Goal: Communication & Community: Answer question/provide support

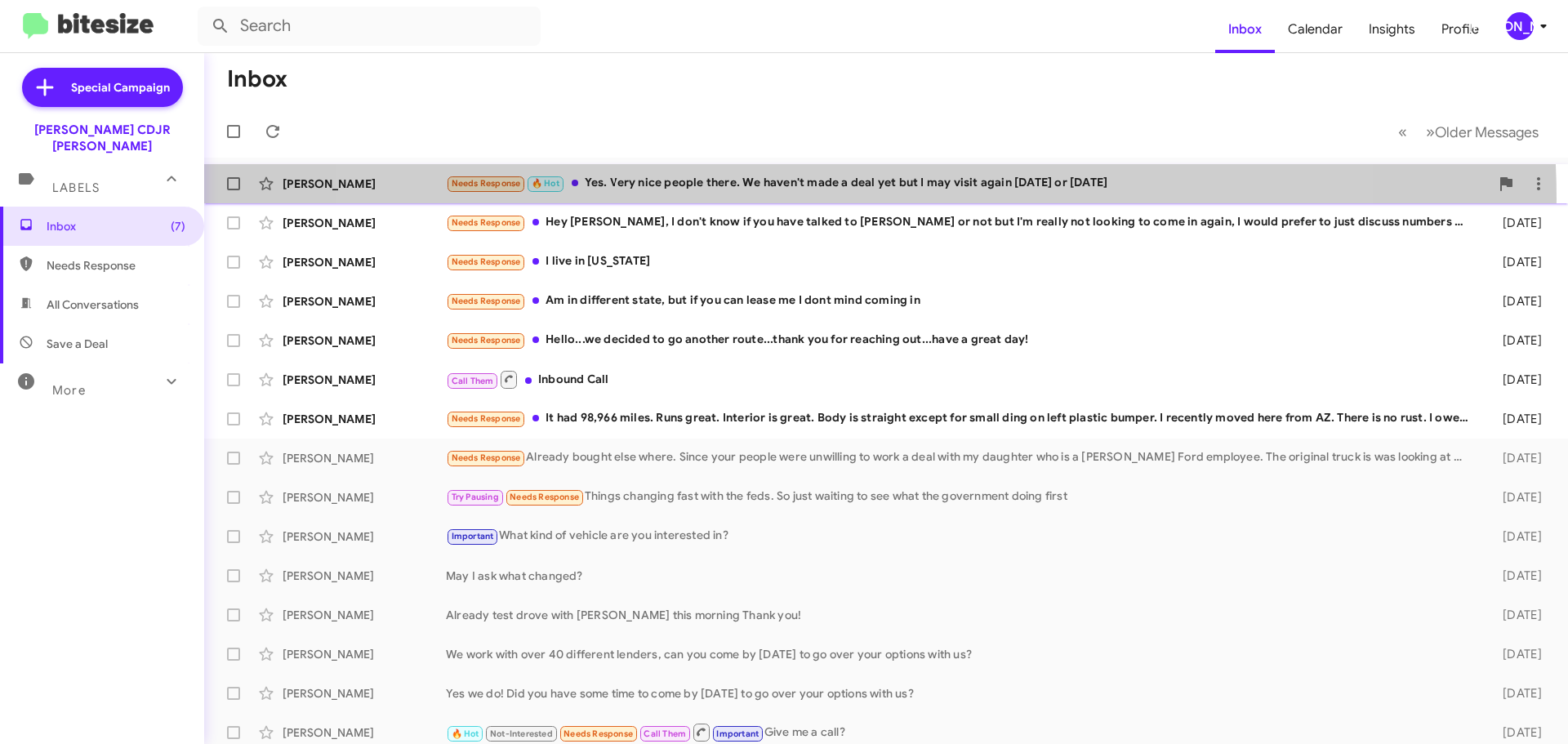
click at [842, 199] on div "Russel Paisley Needs Response 🔥 Hot Yes. Very nice people there. We haven't mad…" at bounding box center [886, 184] width 1337 height 32
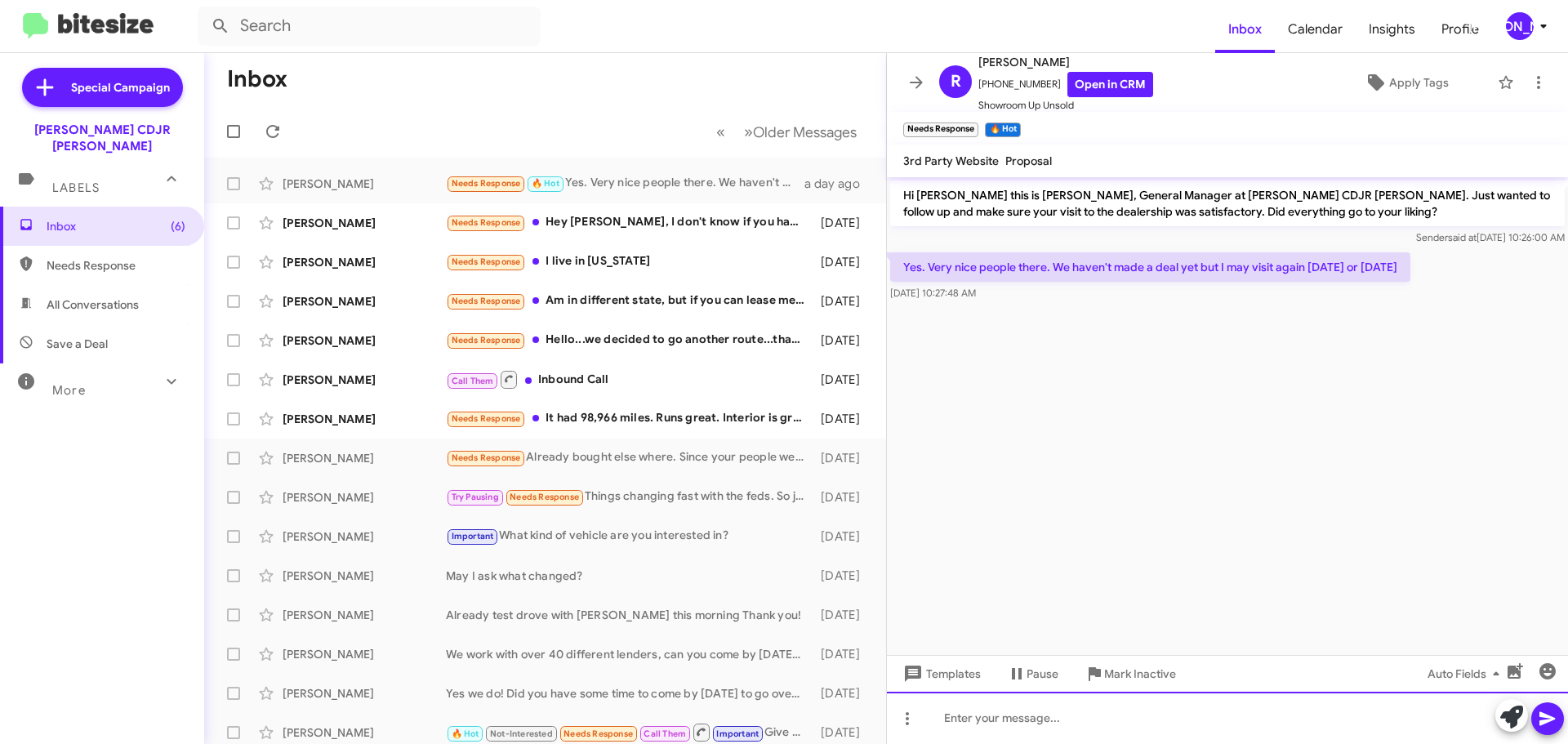
click at [1025, 731] on div at bounding box center [1227, 718] width 681 height 52
click at [1232, 722] on div "Okay! Thank you for the feedback! Today we ae" at bounding box center [1227, 718] width 681 height 52
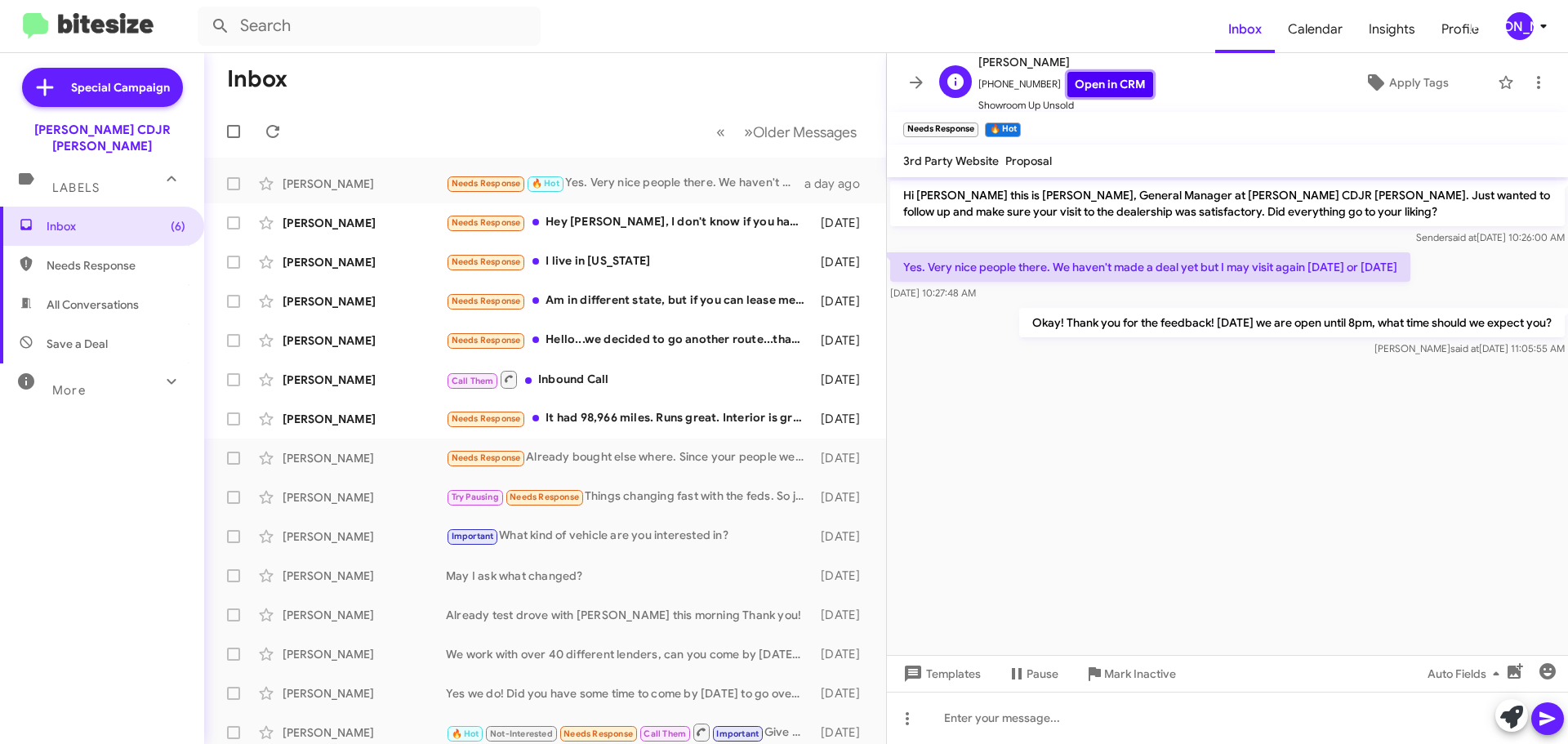
click at [1067, 86] on link "Open in CRM" at bounding box center [1110, 83] width 85 height 25
click at [660, 216] on div "Needs Response Hey [PERSON_NAME], I don't know if you have talked to [PERSON_NA…" at bounding box center [627, 223] width 362 height 19
click at [918, 76] on icon at bounding box center [915, 82] width 19 height 19
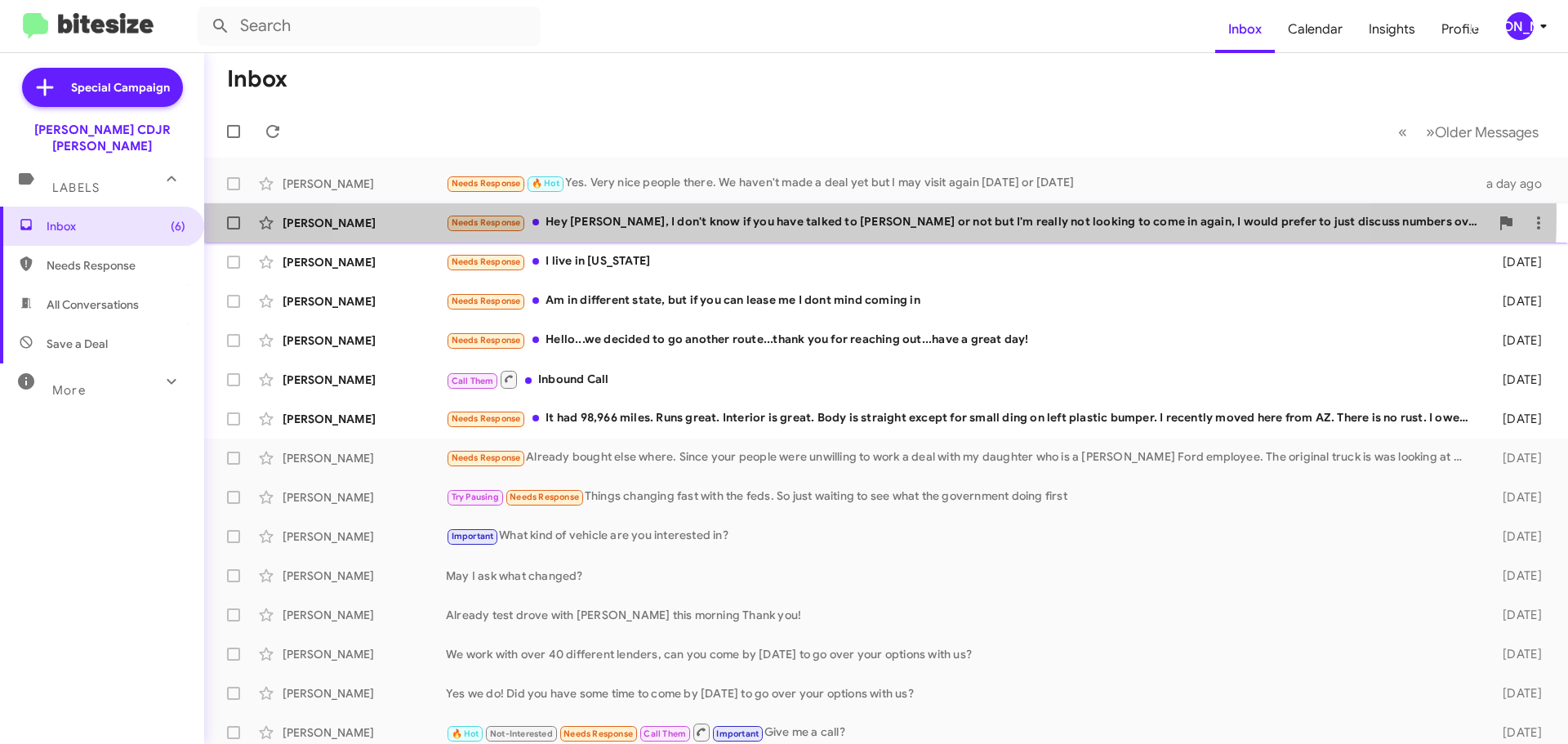
click at [841, 214] on div "Needs Response Hey [PERSON_NAME], I don't know if you have talked to [PERSON_NA…" at bounding box center [967, 223] width 1043 height 19
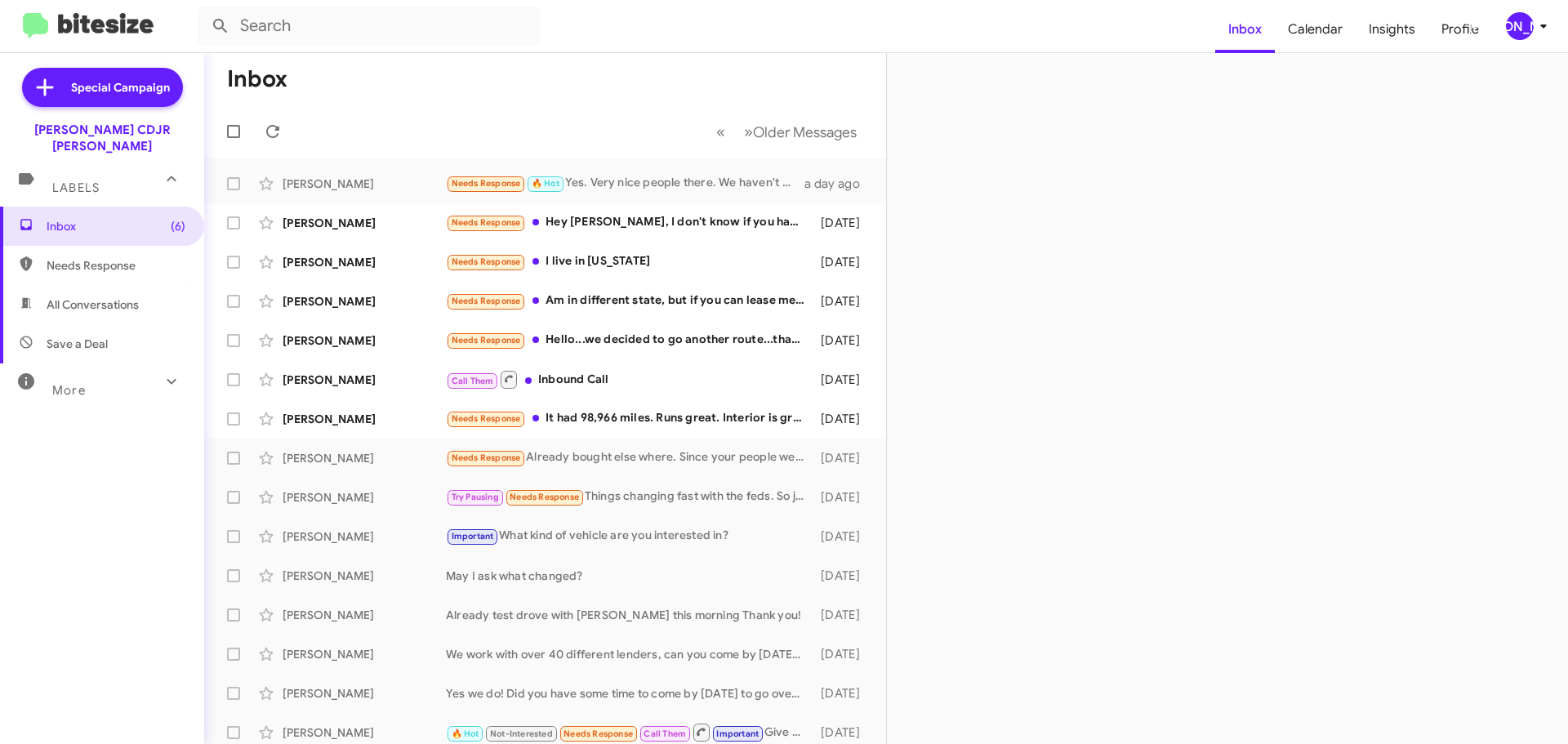
click at [1170, 533] on div at bounding box center [1227, 398] width 681 height 691
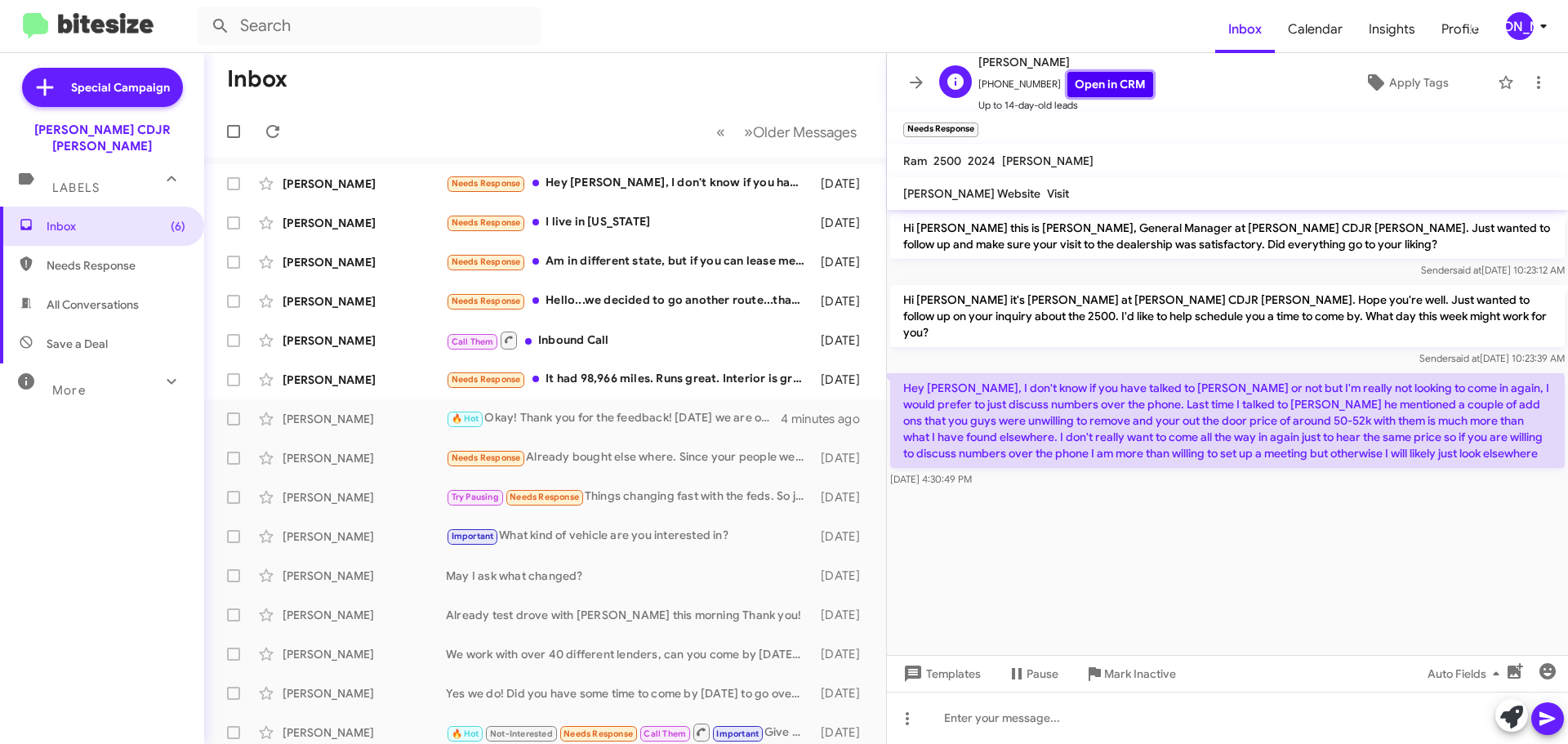
click at [1095, 89] on link "Open in CRM" at bounding box center [1110, 83] width 85 height 25
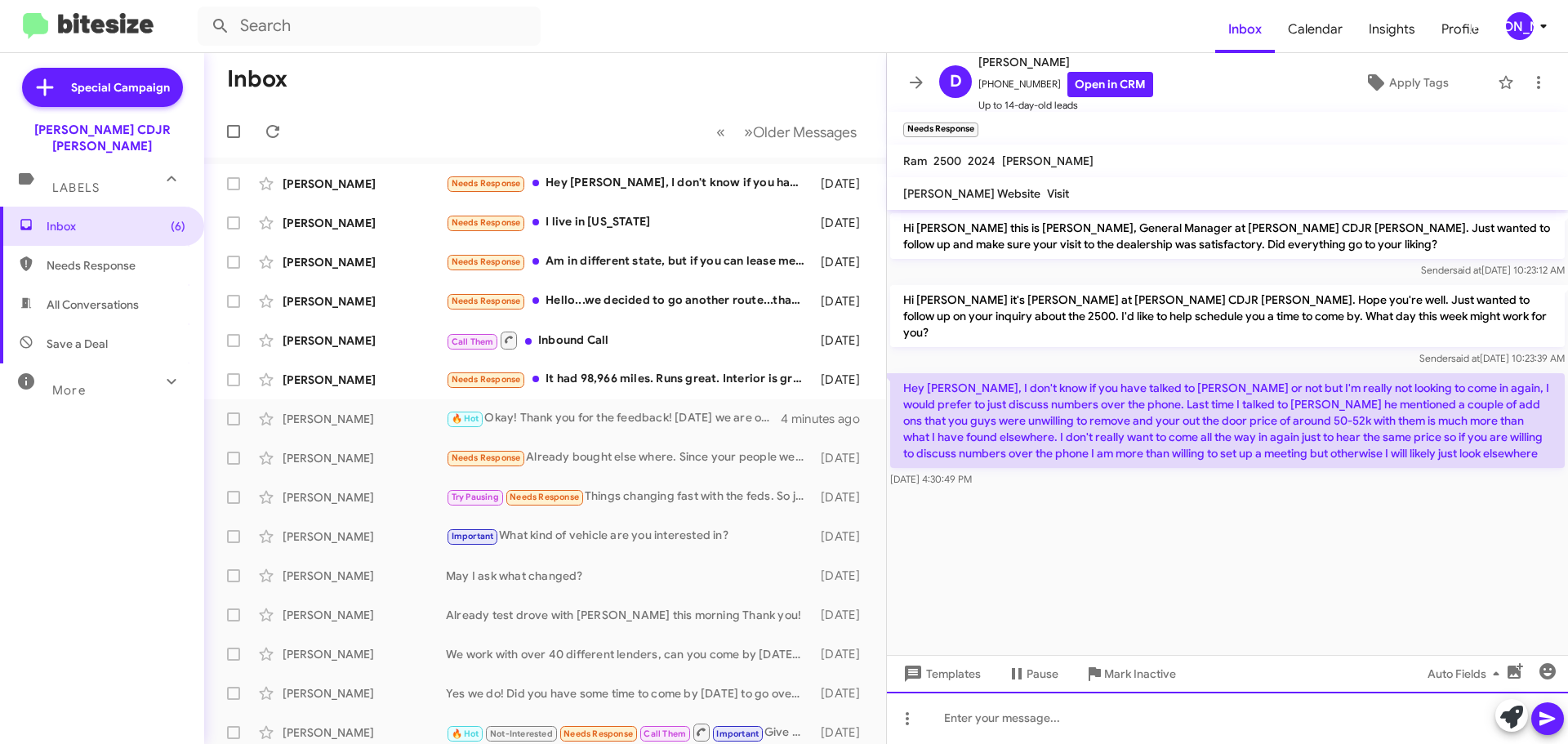
click at [1156, 712] on div at bounding box center [1227, 718] width 681 height 52
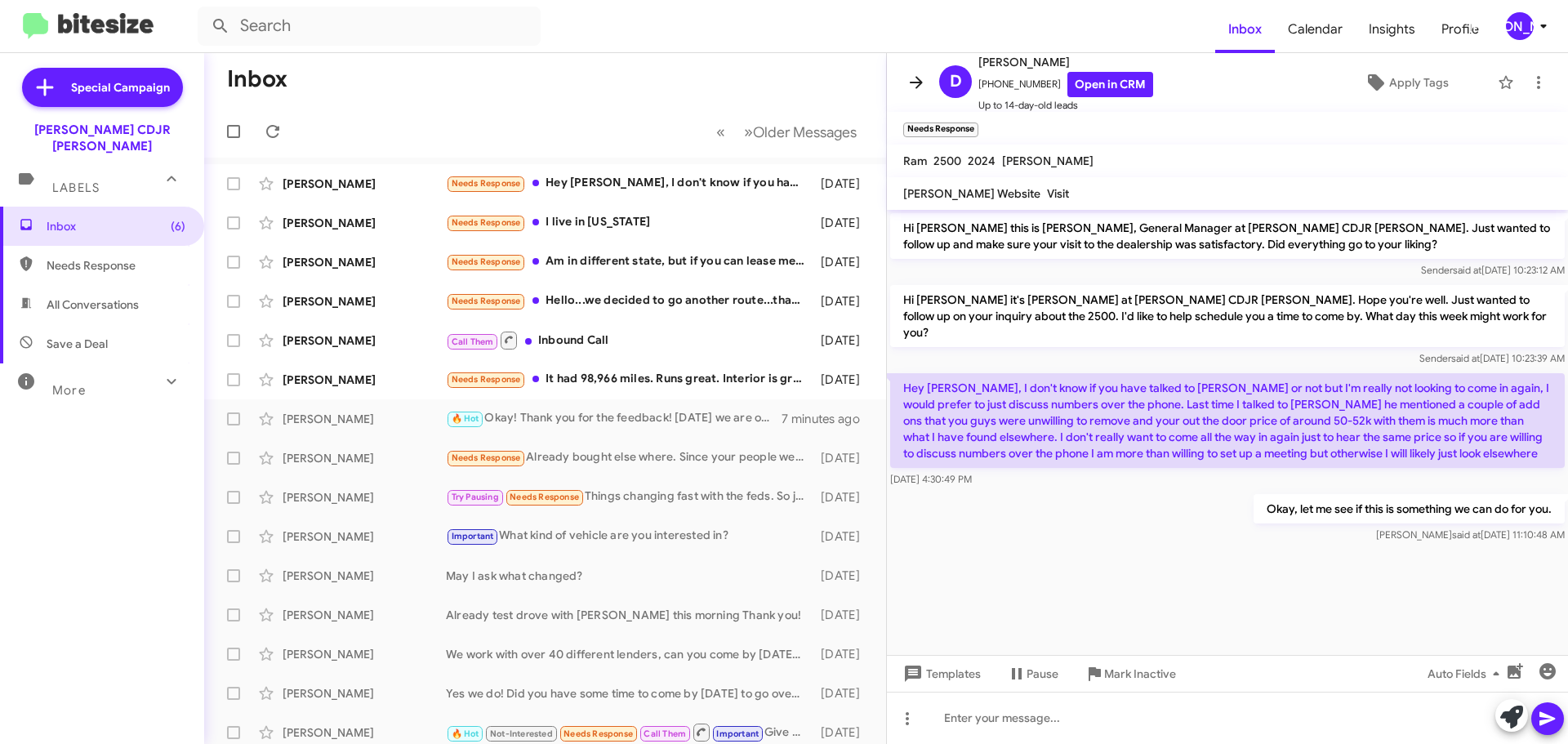
click at [924, 73] on icon at bounding box center [915, 82] width 19 height 19
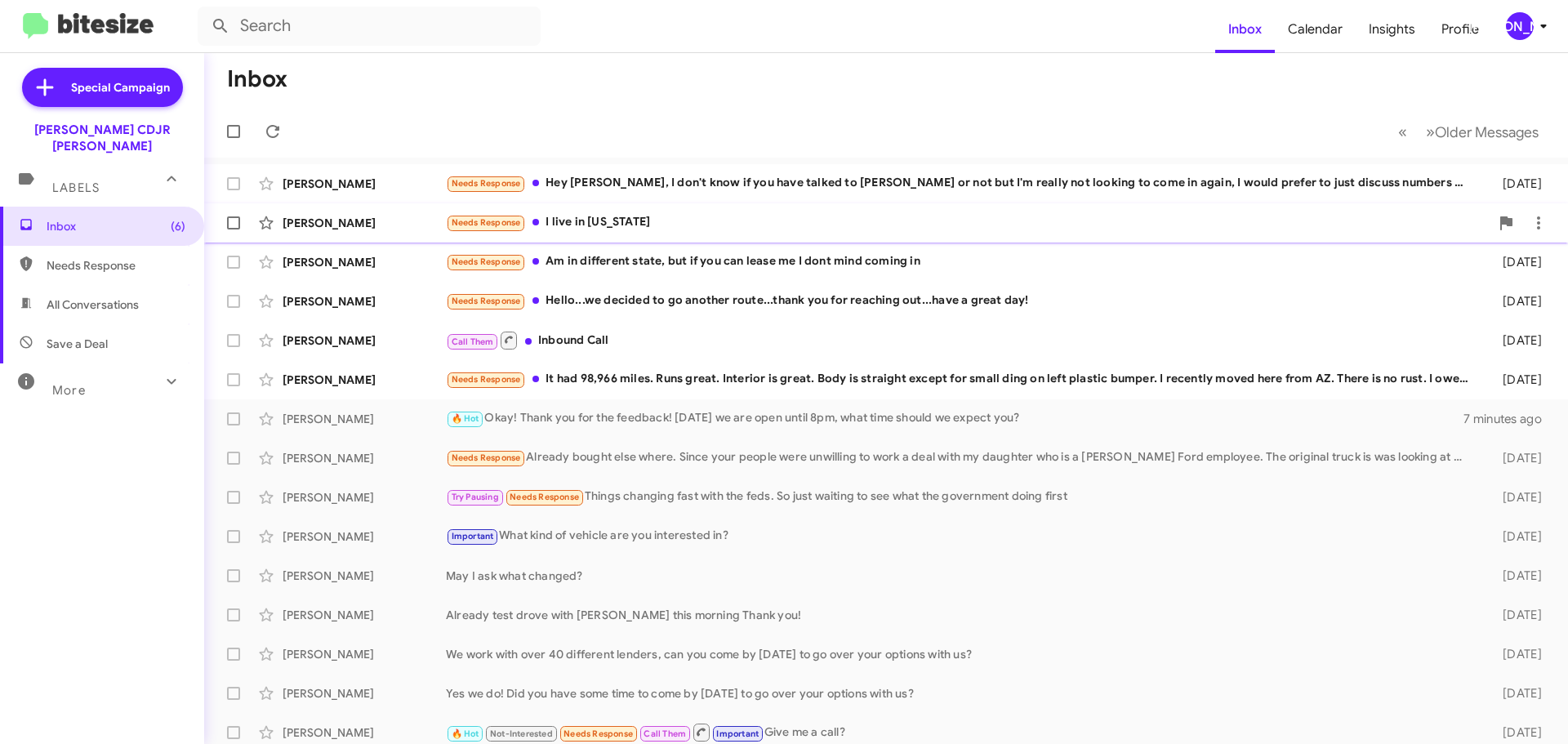
click at [743, 209] on div "[PERSON_NAME] Needs Response I live in [US_STATE] [DATE]" at bounding box center [886, 223] width 1337 height 32
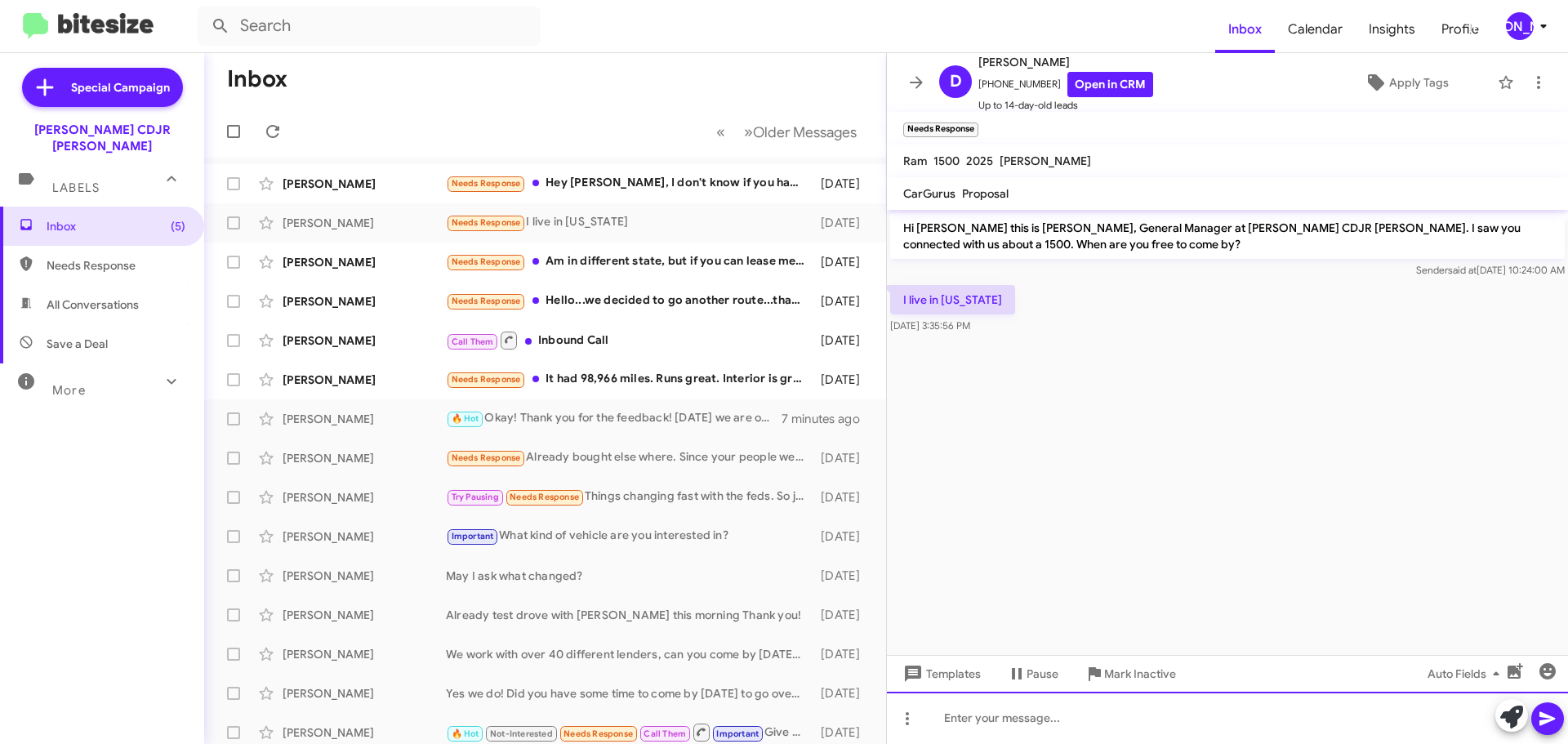
click at [1069, 727] on div at bounding box center [1227, 718] width 681 height 52
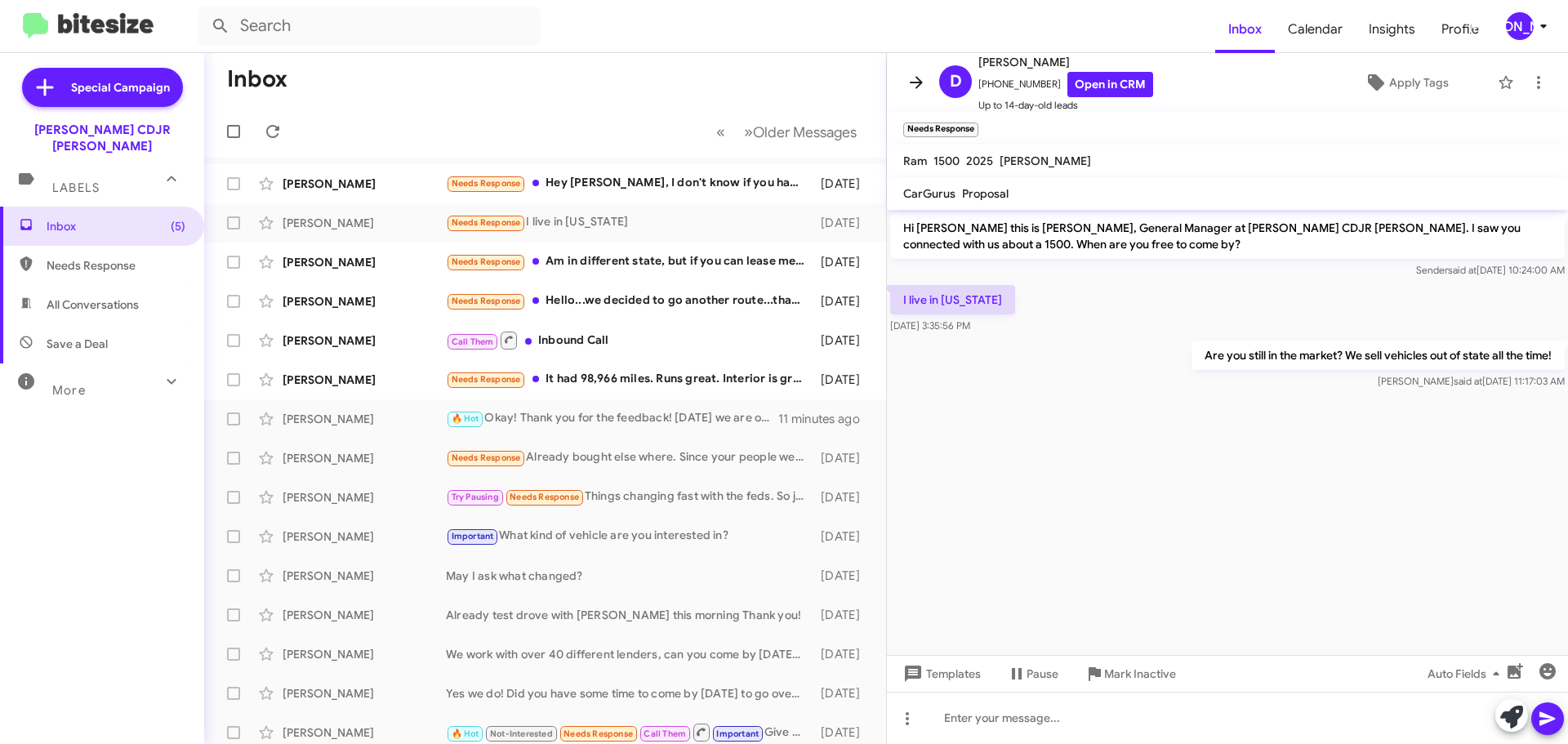
click at [913, 75] on icon at bounding box center [915, 82] width 19 height 19
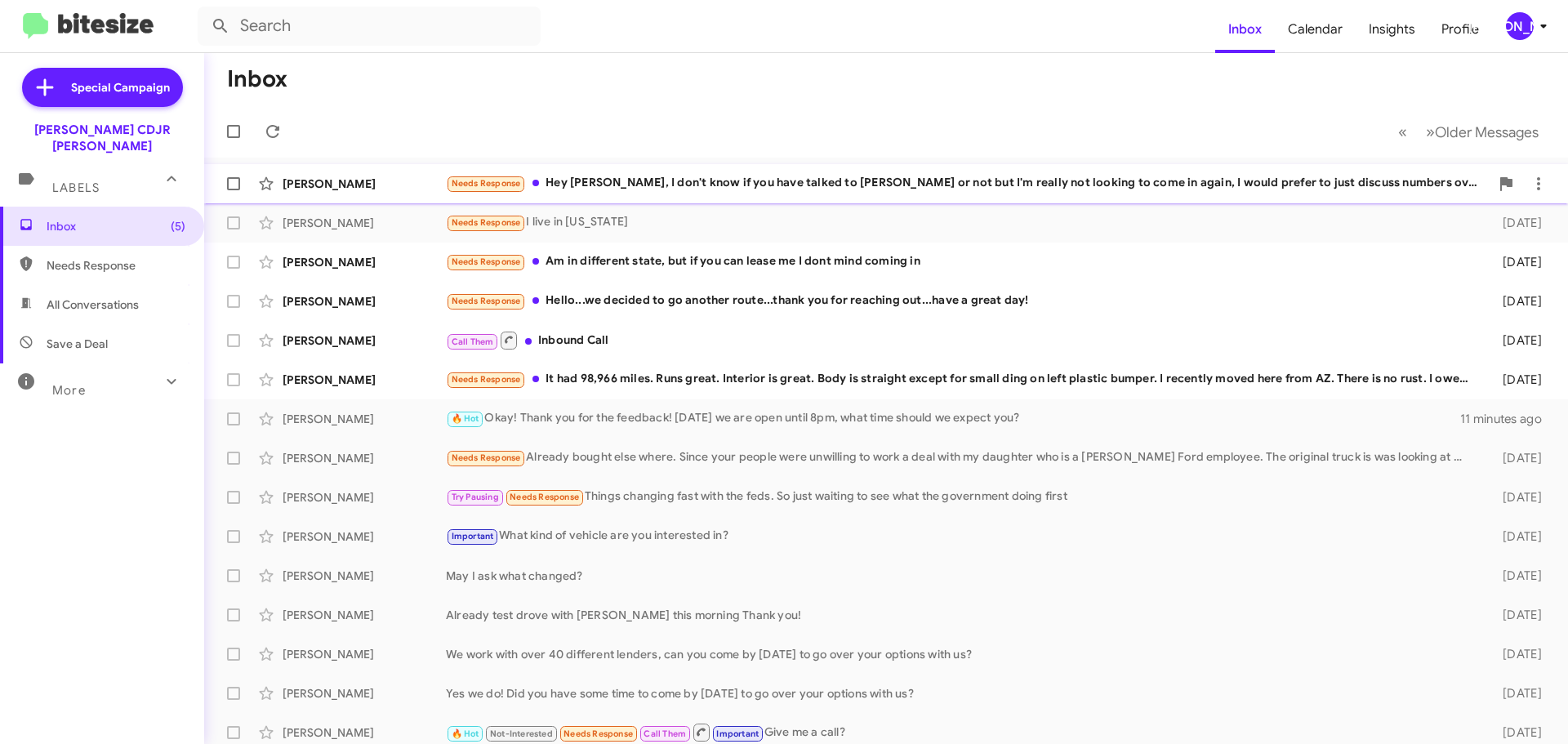
click at [669, 187] on div "Needs Response Hey [PERSON_NAME], I don't know if you have talked to [PERSON_NA…" at bounding box center [967, 184] width 1043 height 19
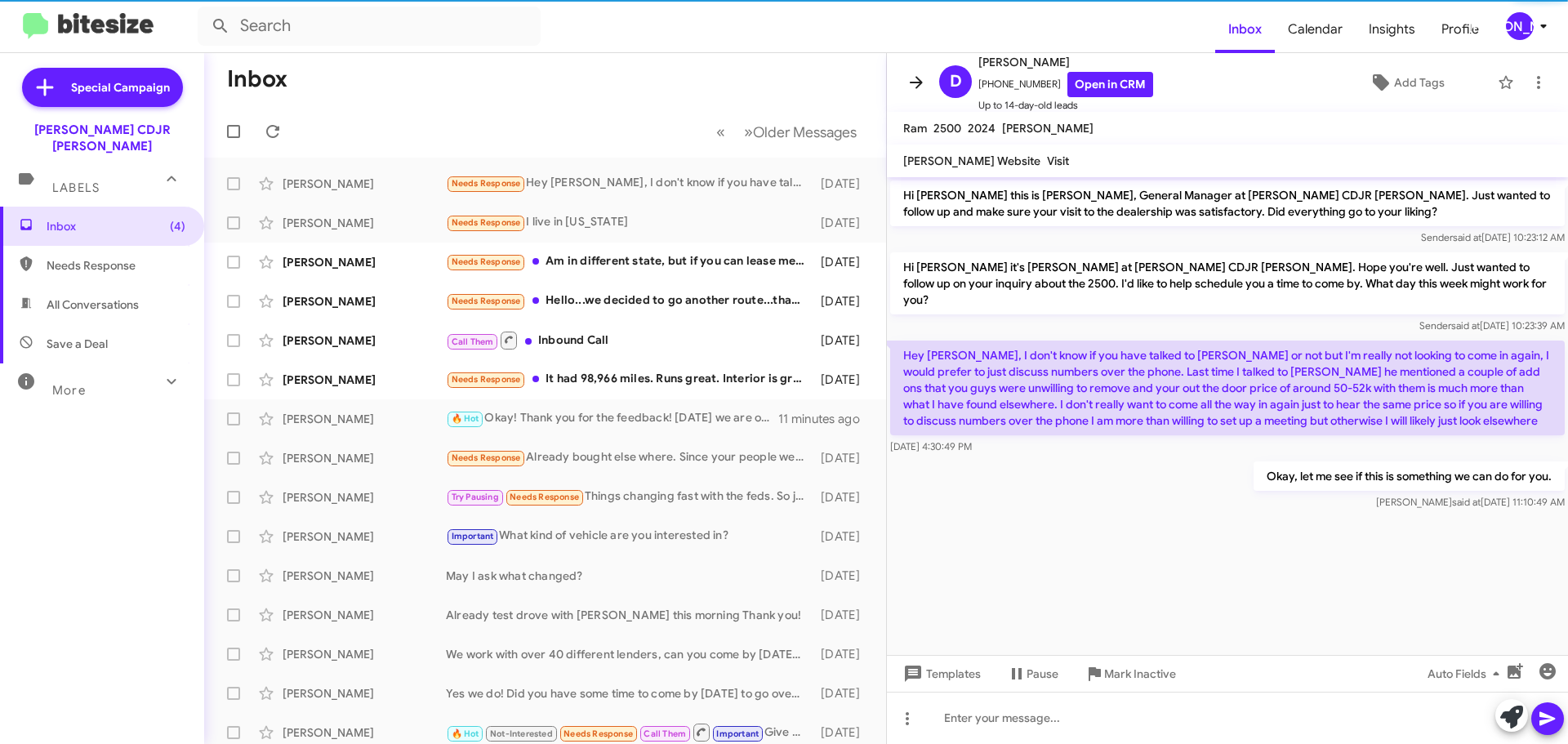
click at [907, 79] on icon at bounding box center [915, 82] width 19 height 19
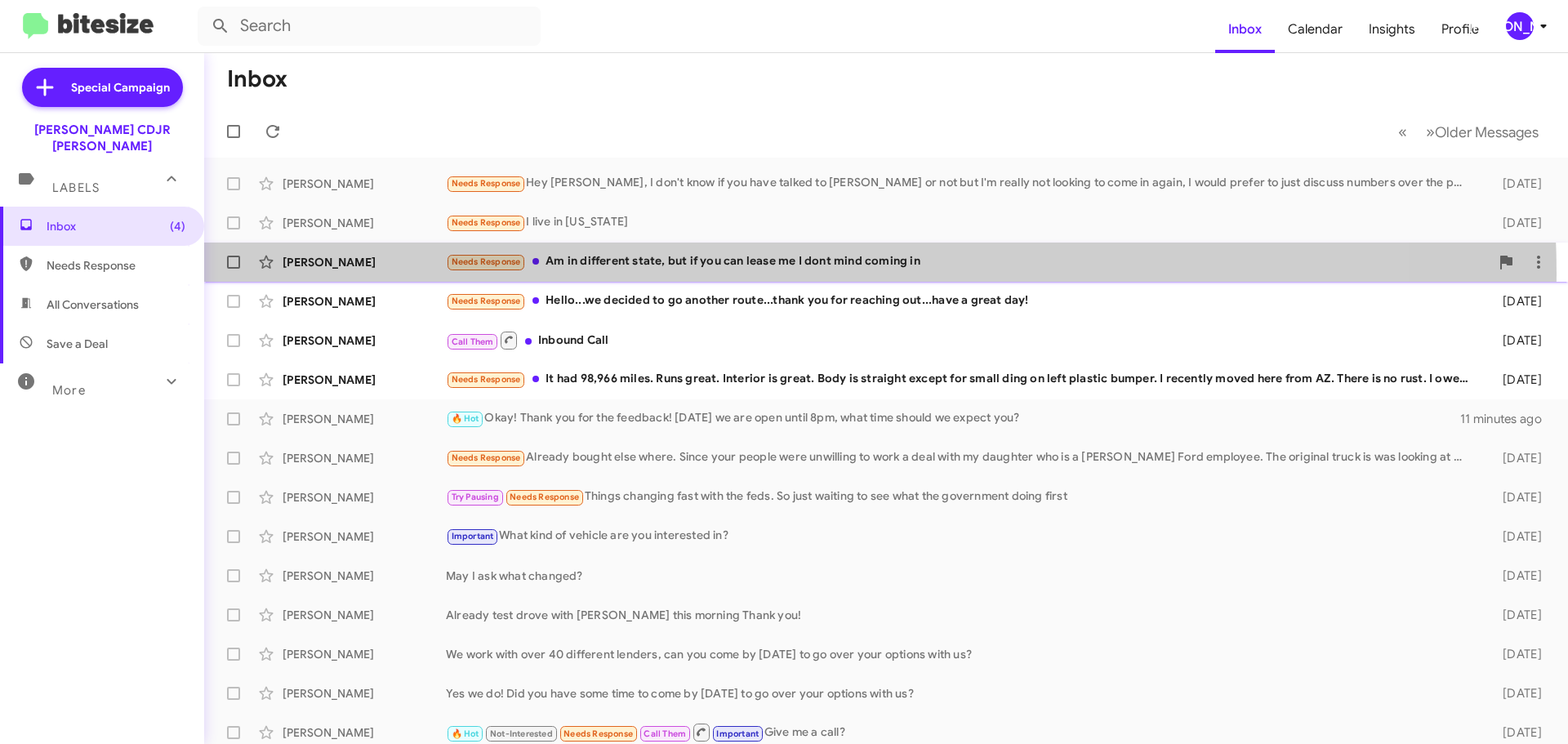
click at [756, 274] on div "[PERSON_NAME] Needs Response Am in different state, but if you can lease me I d…" at bounding box center [886, 262] width 1337 height 32
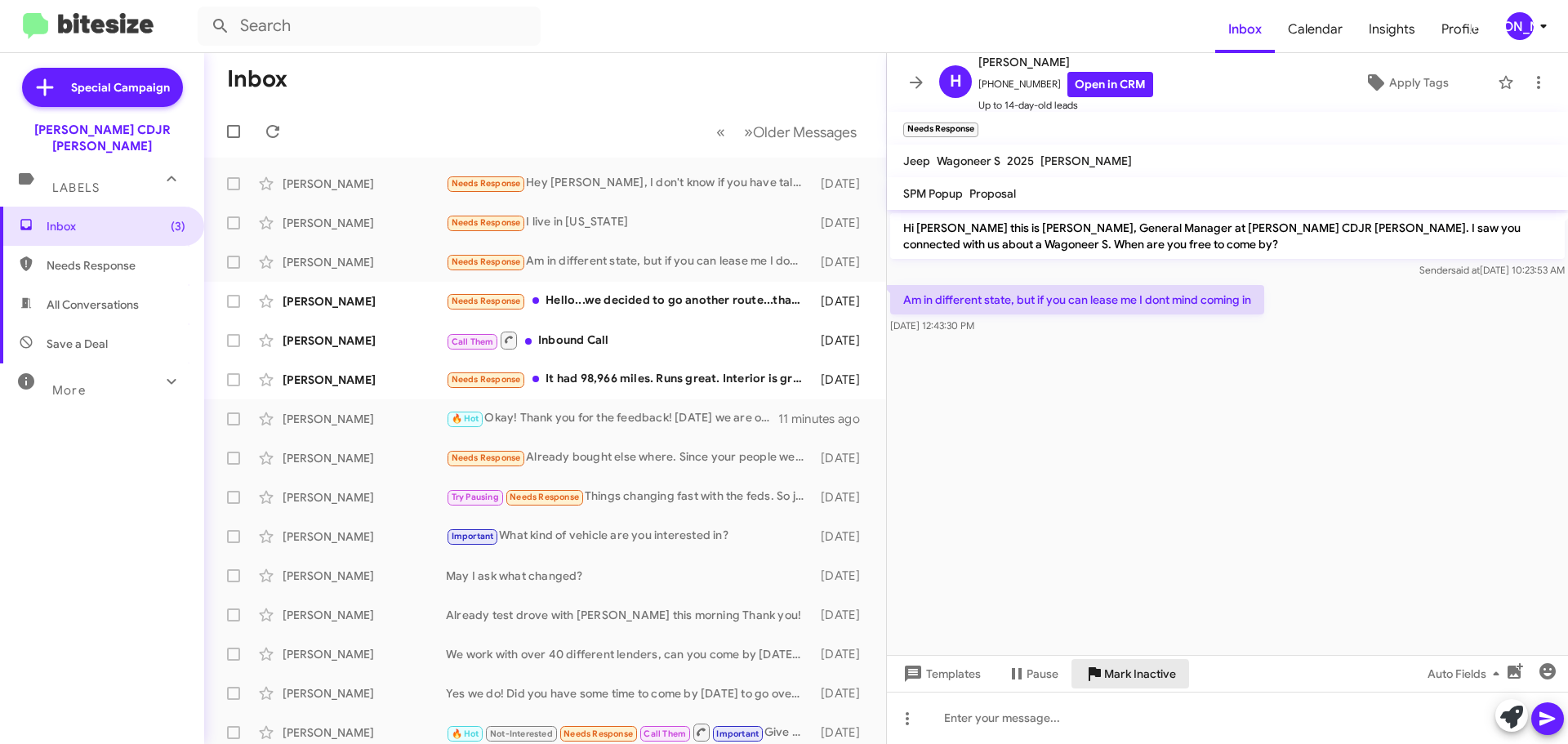
click at [1119, 680] on span "Mark Inactive" at bounding box center [1139, 674] width 71 height 30
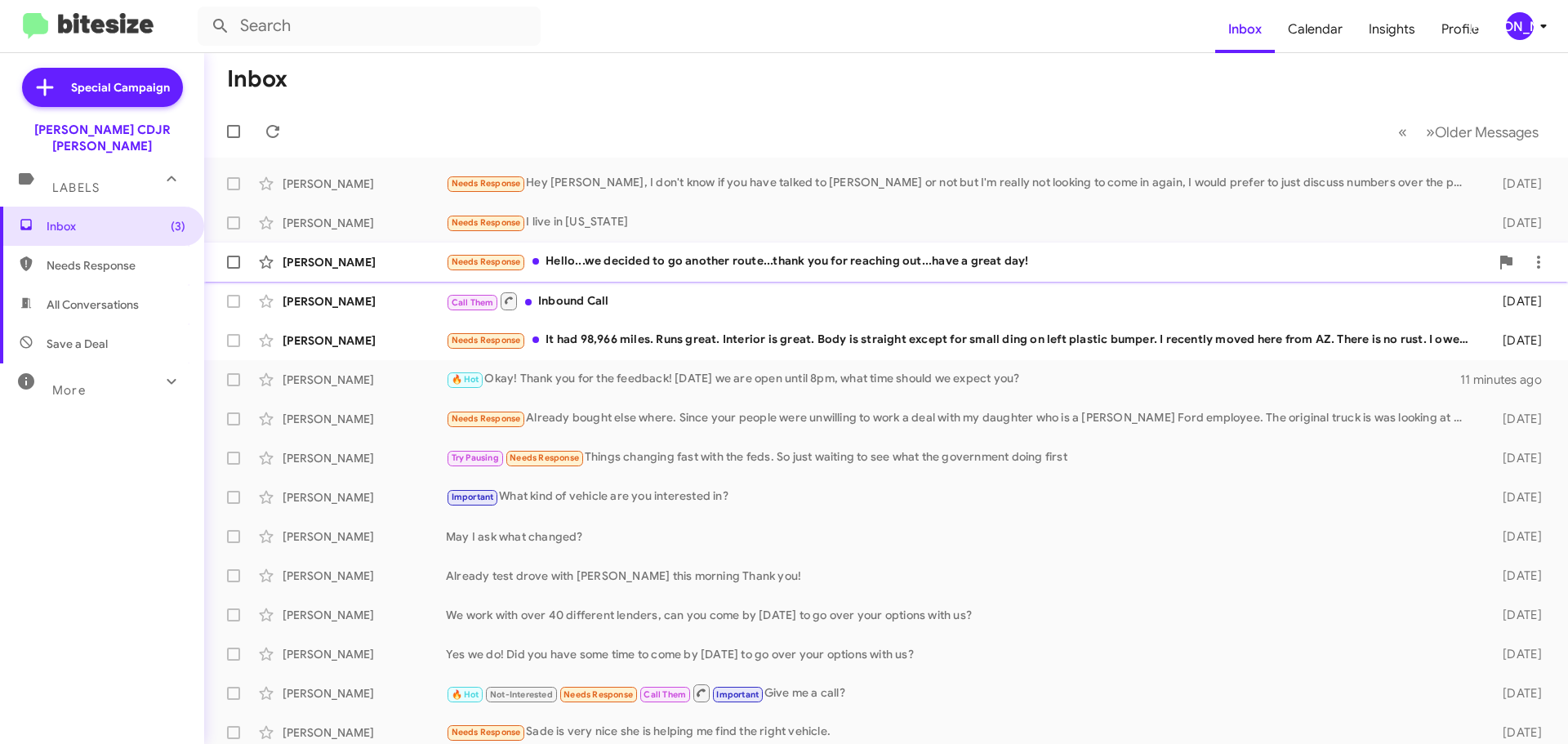
click at [694, 249] on div "[PERSON_NAME] Needs Response Hello...we decided to go another route...thank you…" at bounding box center [886, 262] width 1337 height 32
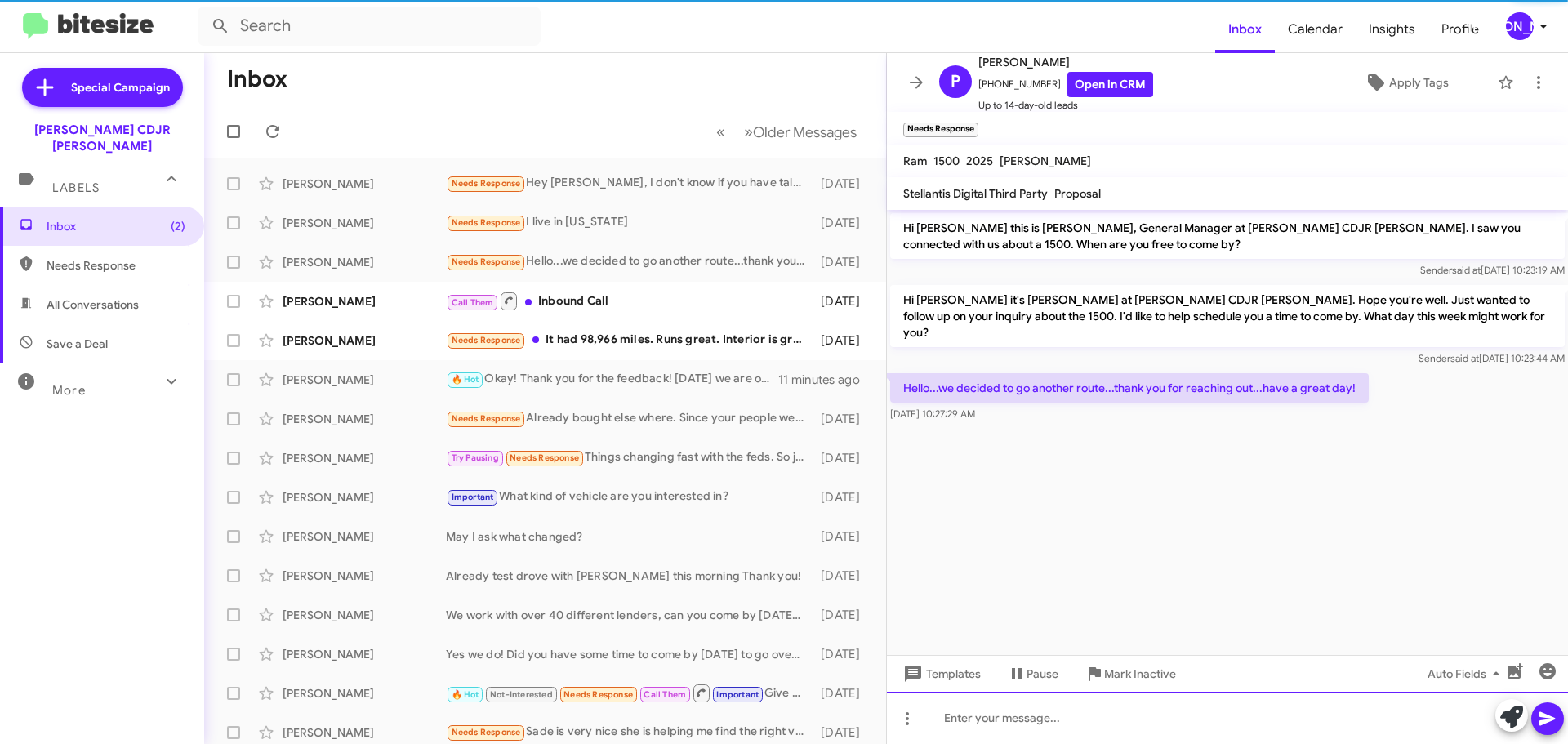
click at [1061, 733] on div at bounding box center [1227, 718] width 681 height 52
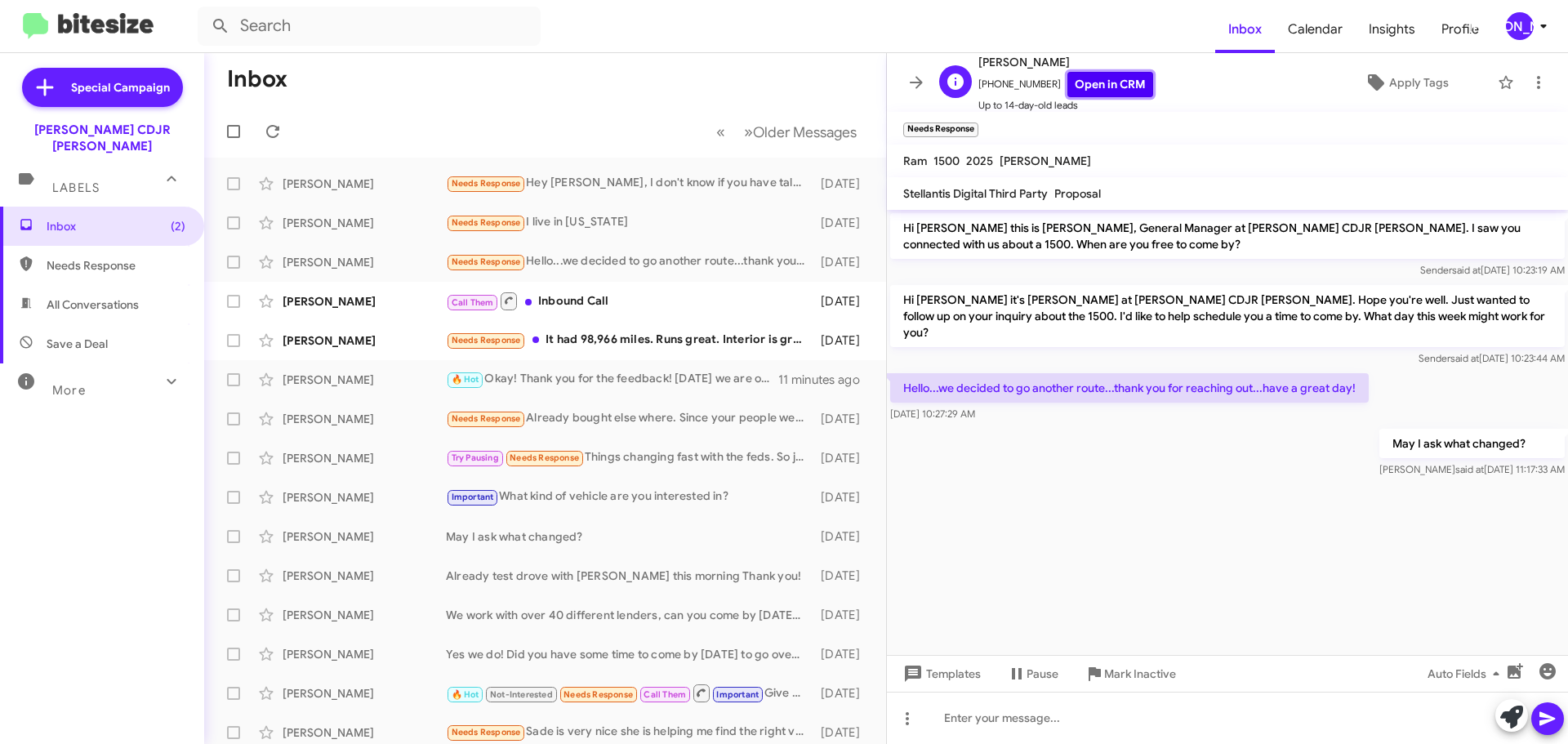
click at [1078, 78] on link "Open in CRM" at bounding box center [1110, 83] width 85 height 25
click at [953, 682] on span "Templates" at bounding box center [939, 674] width 81 height 30
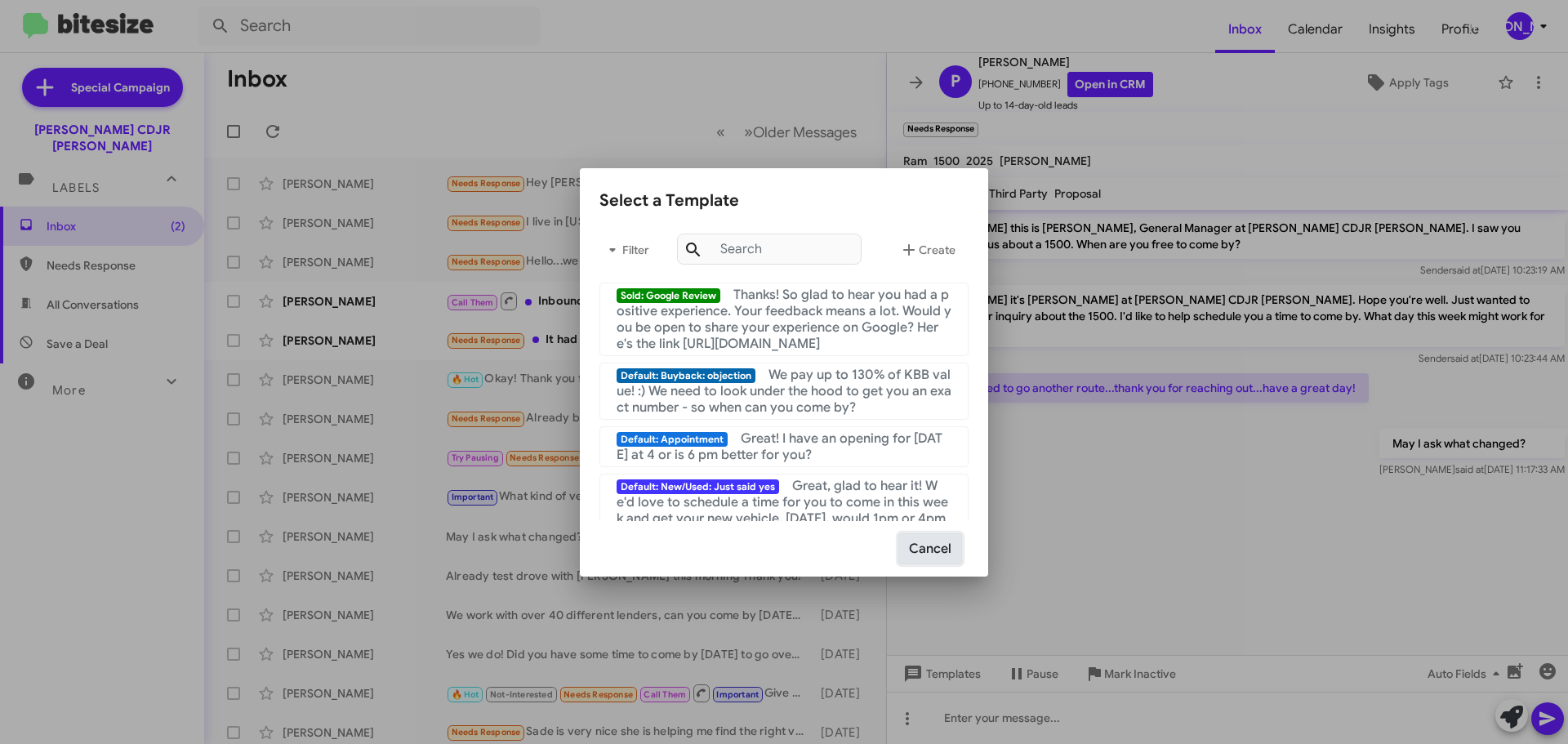
click at [924, 560] on button "Cancel" at bounding box center [930, 548] width 64 height 31
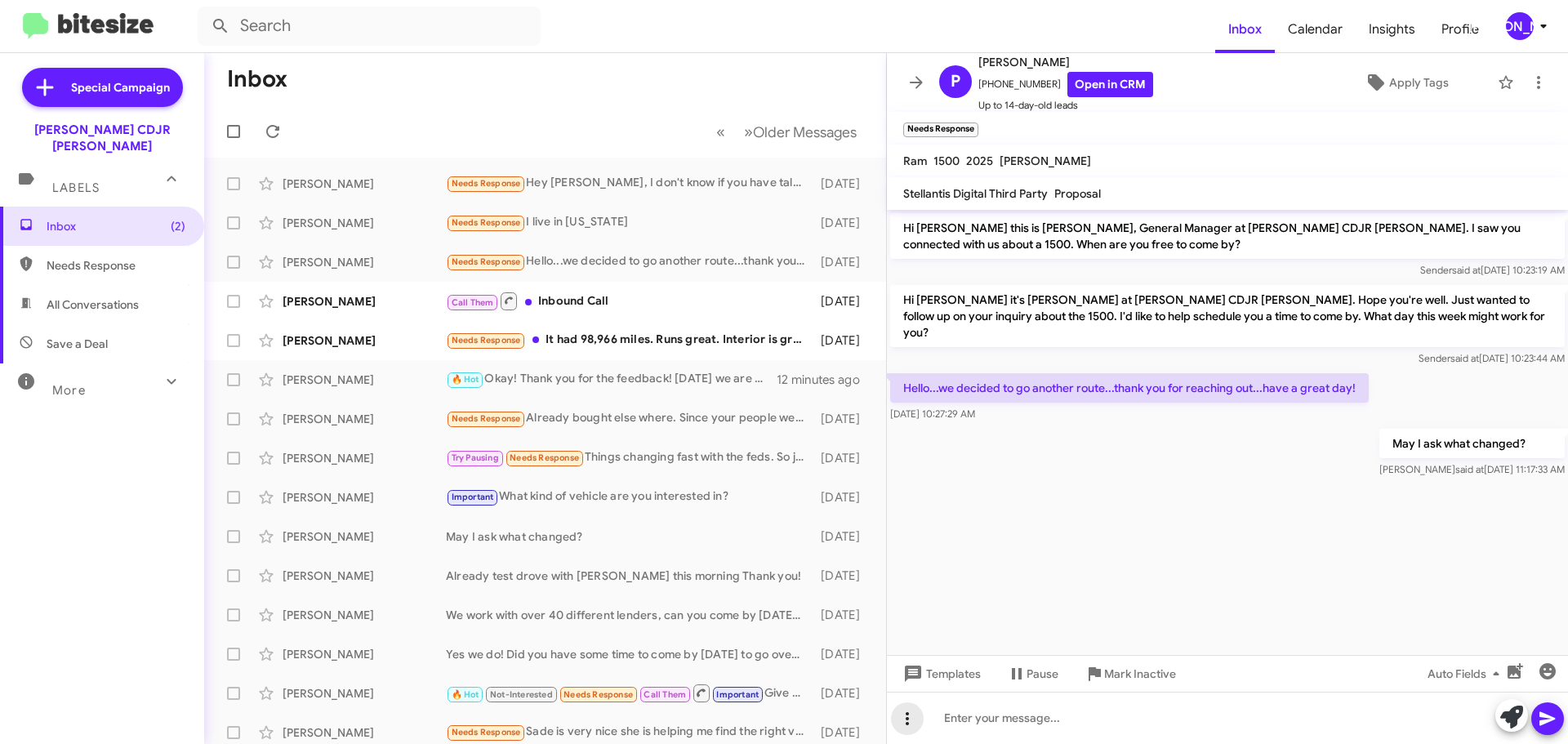
click at [906, 714] on icon at bounding box center [908, 719] width 4 height 13
click at [919, 687] on button "note" at bounding box center [941, 676] width 101 height 39
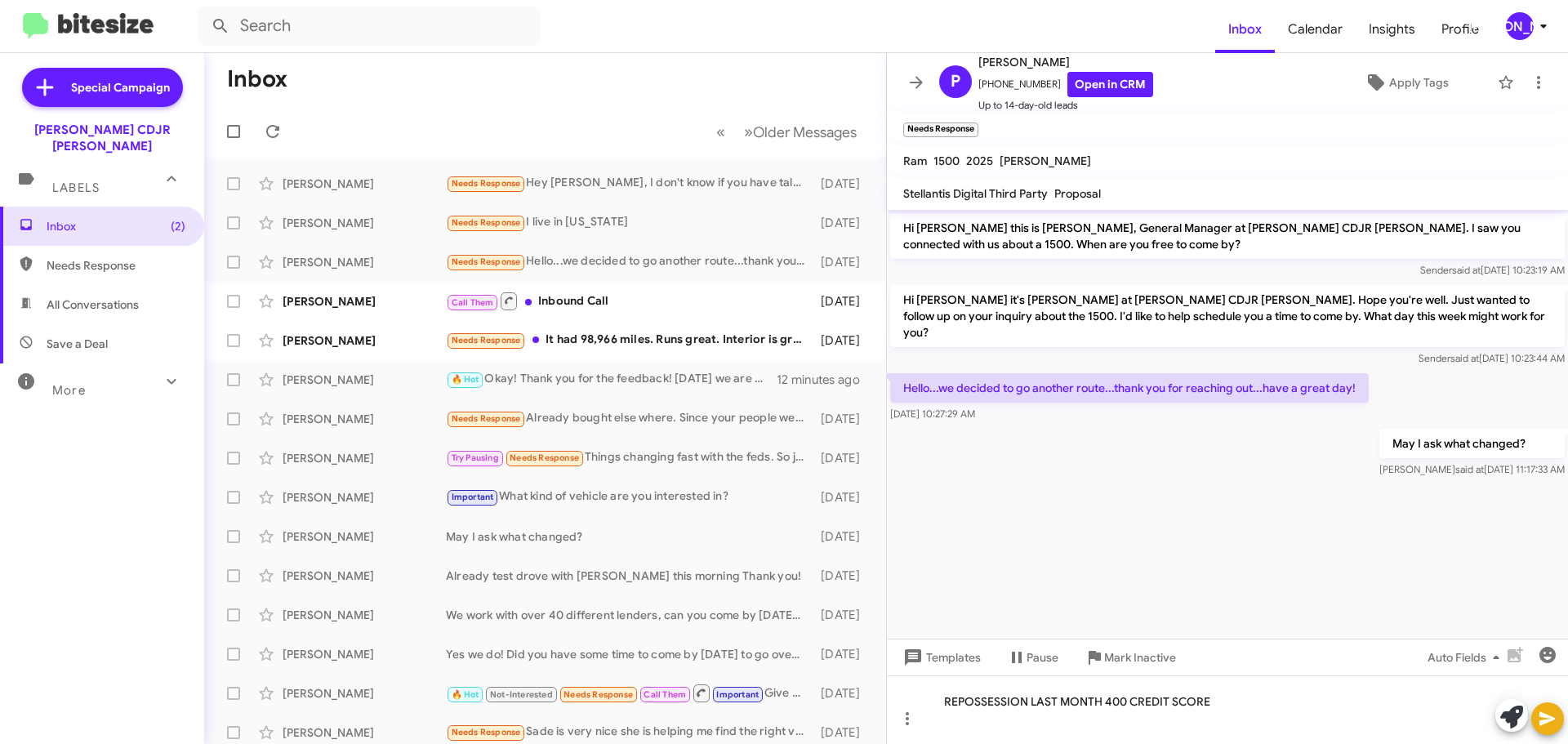
click at [1537, 722] on icon at bounding box center [1547, 718] width 19 height 19
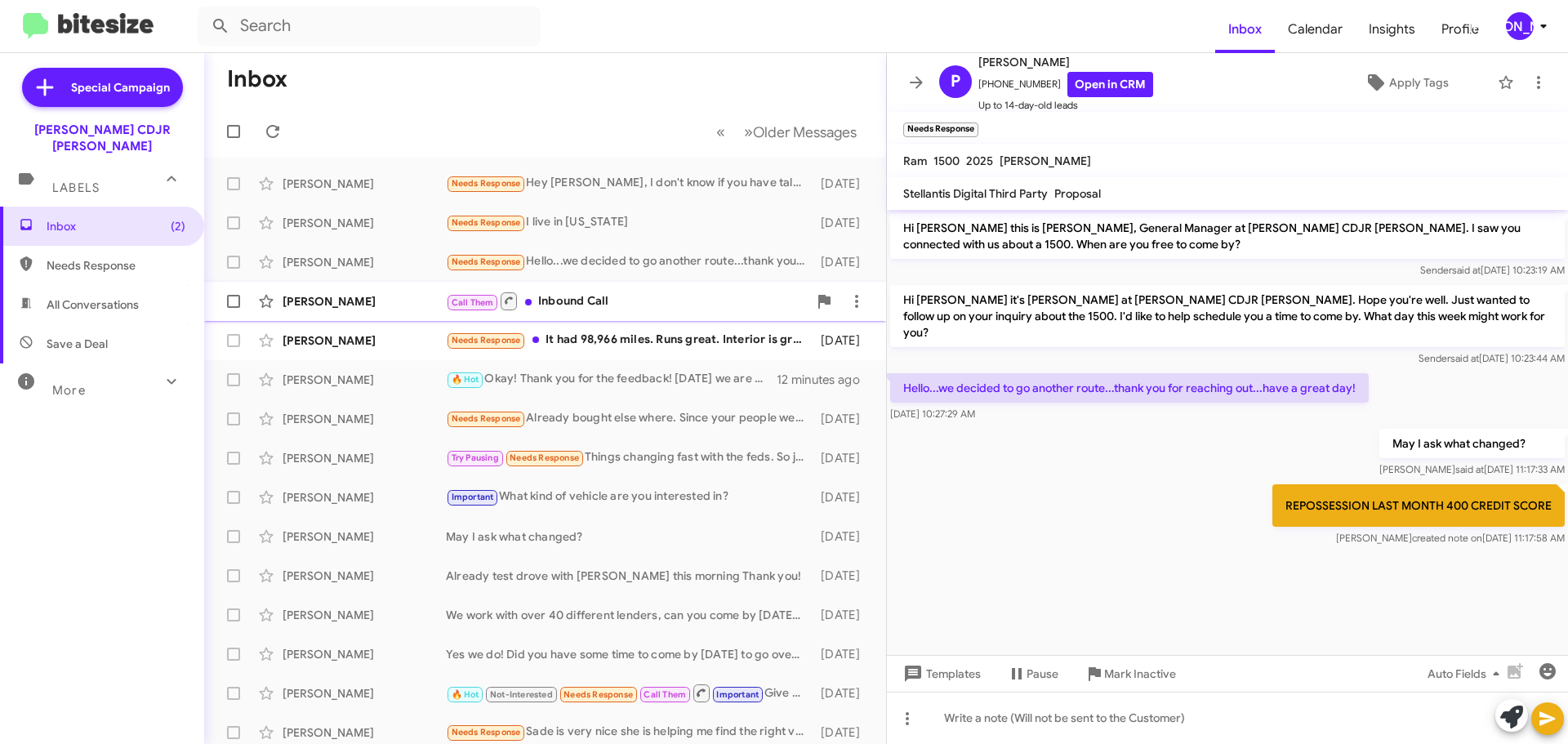
click at [649, 313] on div "[PERSON_NAME] Call Them Inbound Call [DATE]" at bounding box center [544, 301] width 656 height 32
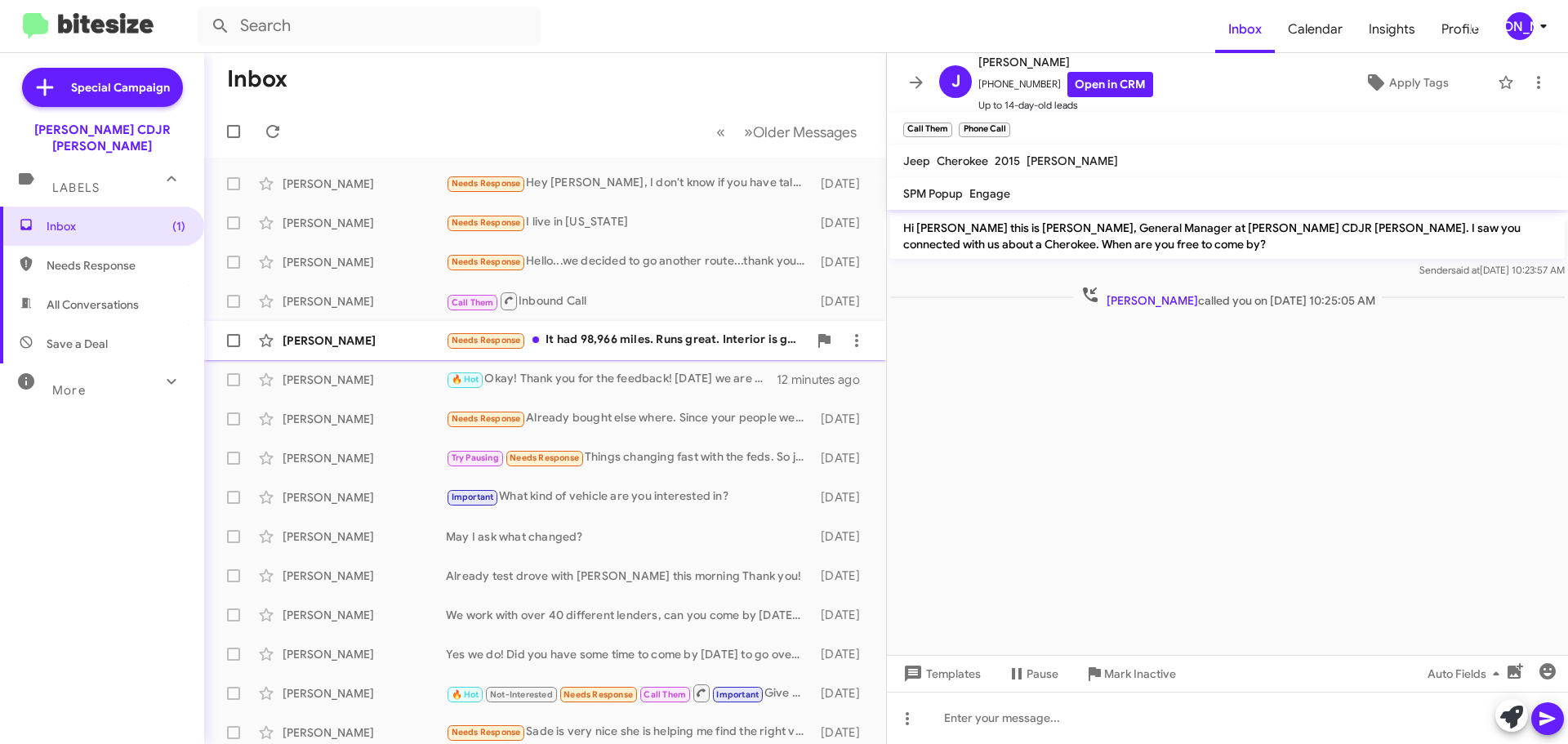
click at [606, 341] on div "Needs Response It had 98,966 miles. Runs great. Interior is great. Body is stra…" at bounding box center [627, 340] width 362 height 19
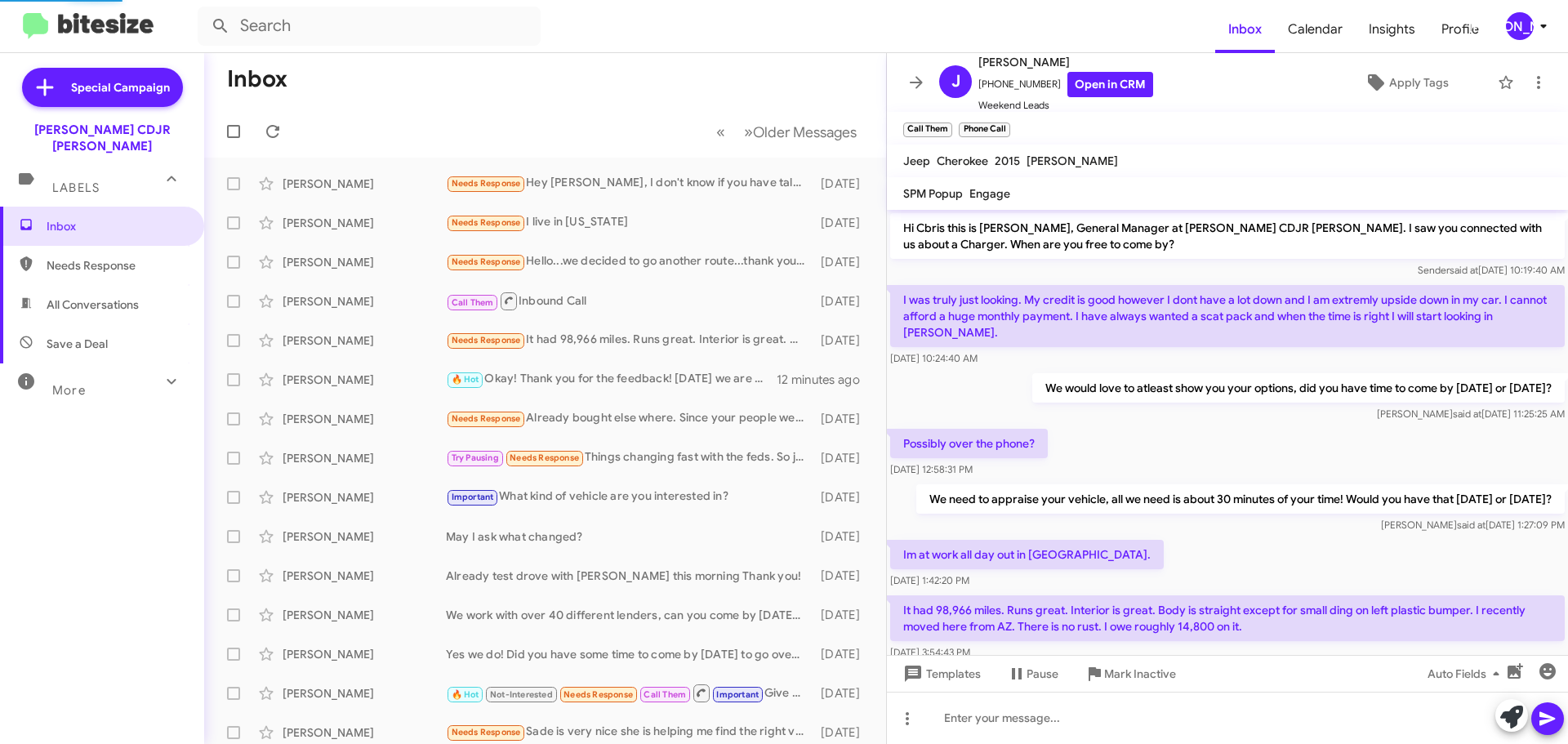
scroll to position [38, 0]
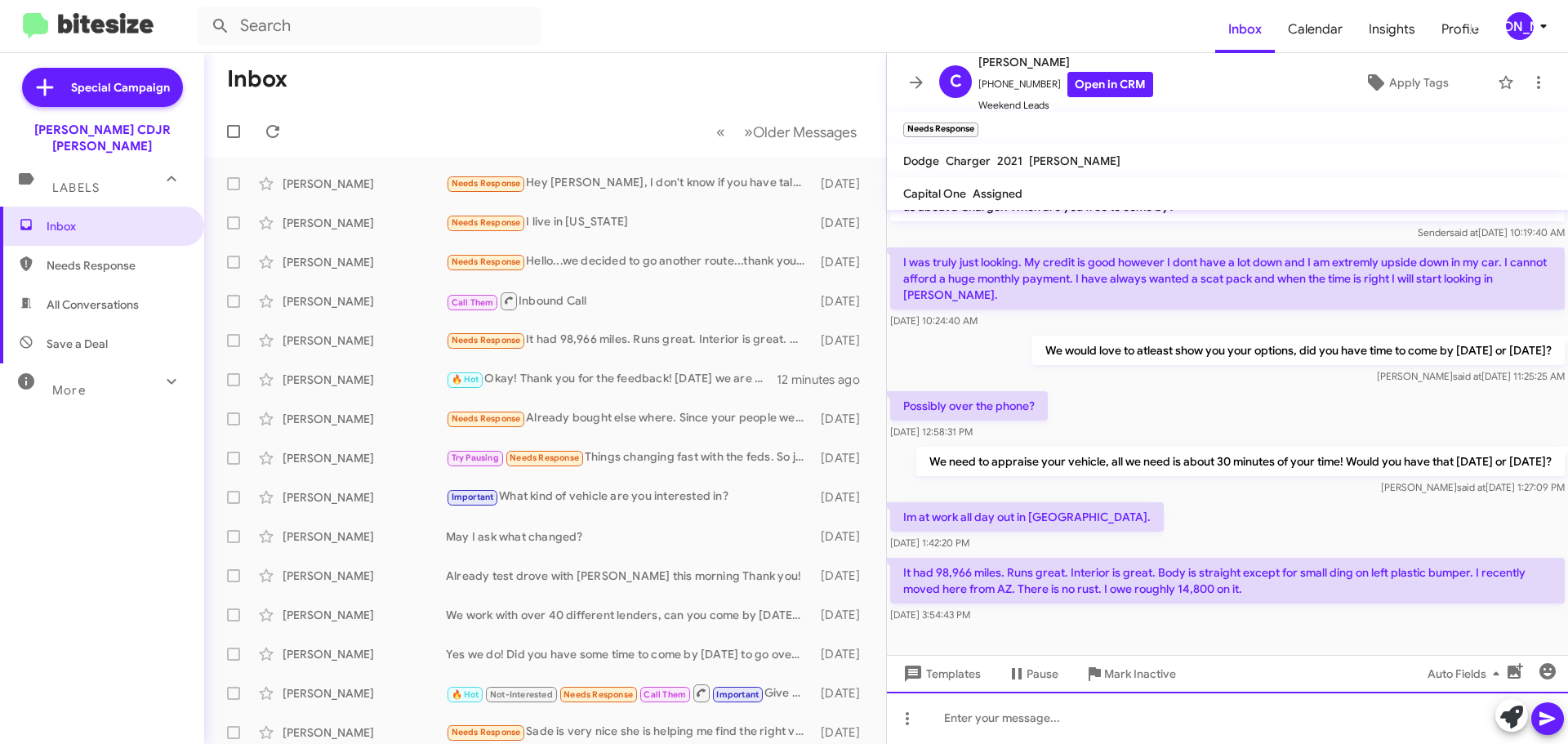
click at [1062, 701] on div at bounding box center [1227, 718] width 681 height 52
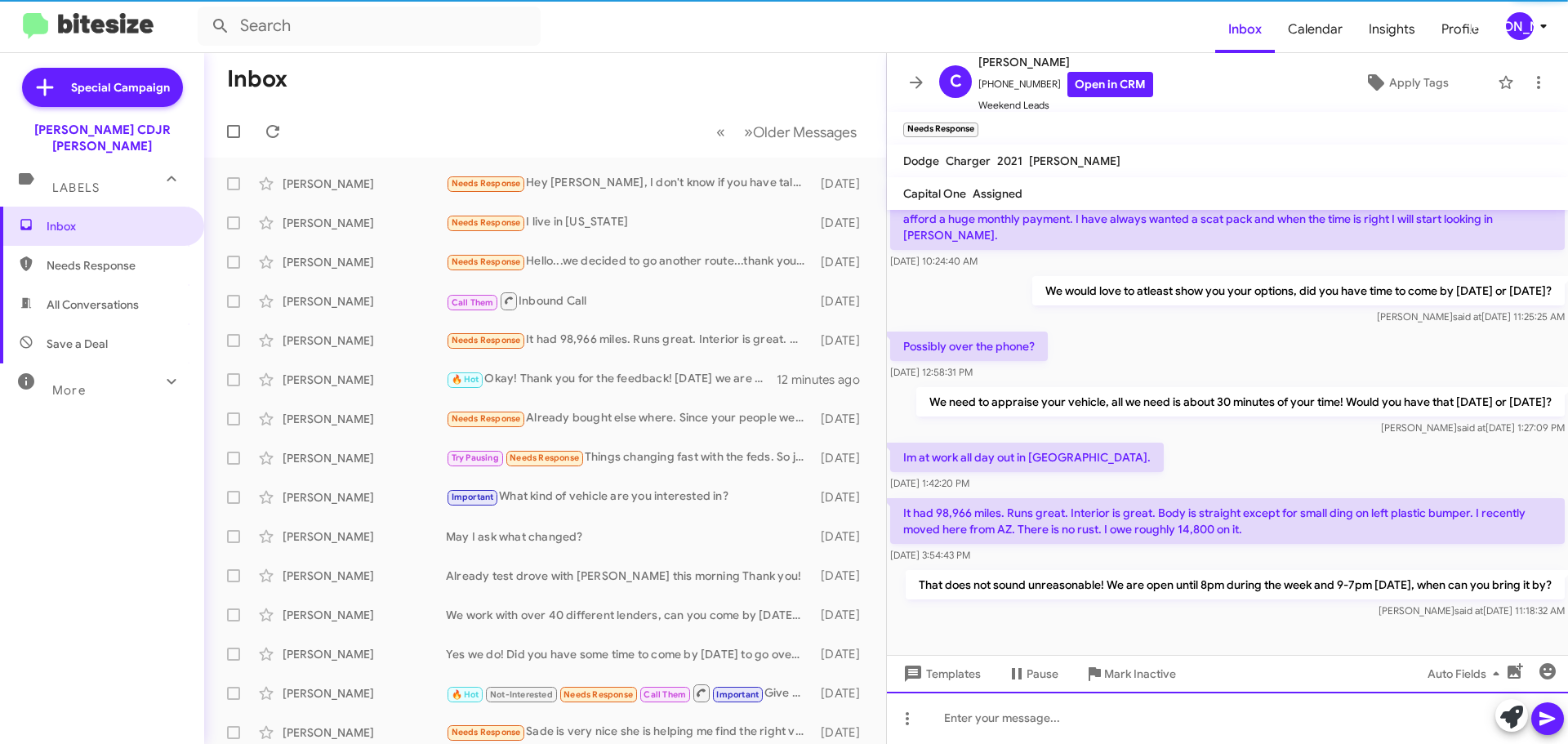
scroll to position [113, 0]
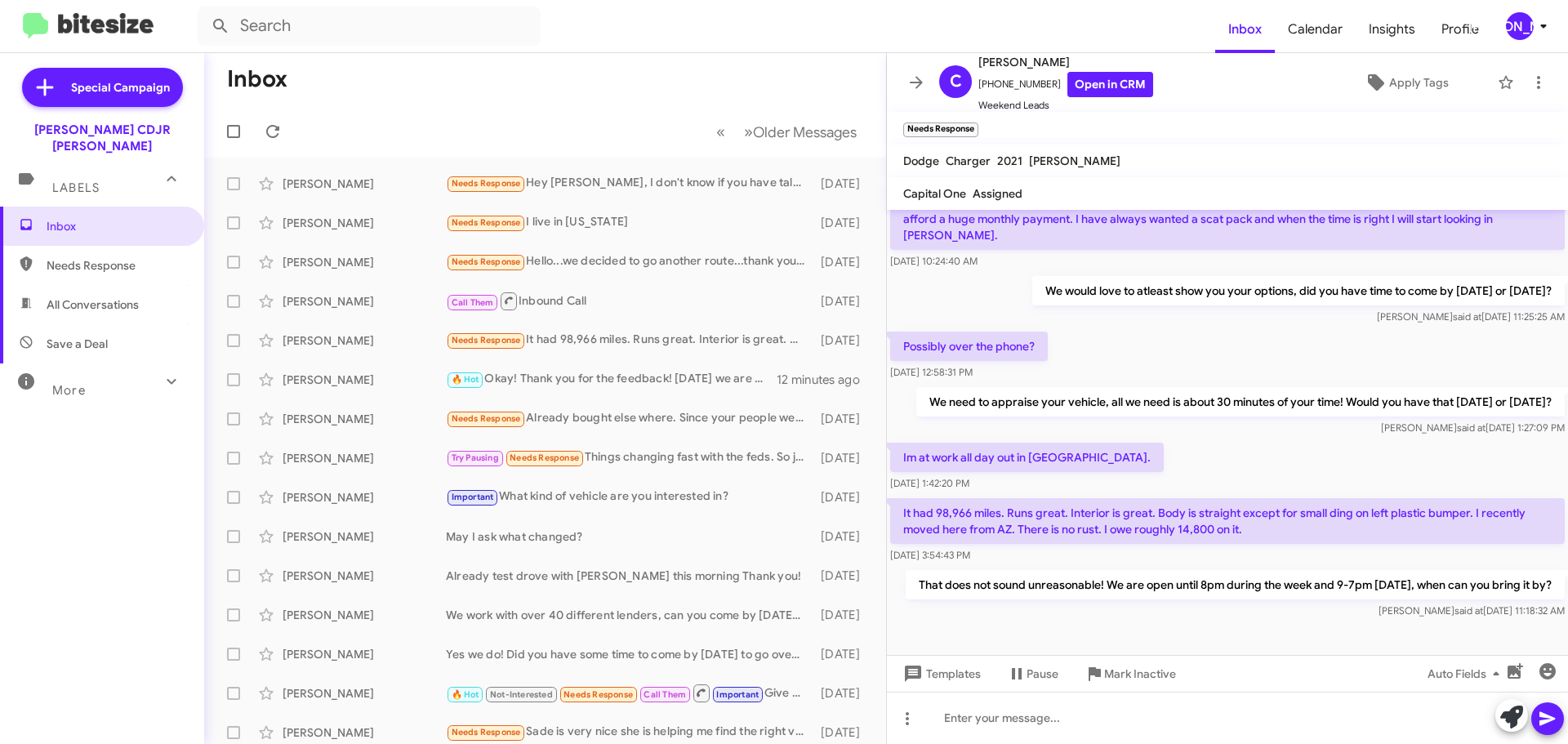
click at [988, 507] on p "It had 98,966 miles. Runs great. Interior is great. Body is straight except for…" at bounding box center [1227, 520] width 674 height 45
copy p "It had 98,966 miles. Runs great. Interior is great. Body is straight except for…"
click at [1077, 77] on link "Open in CRM" at bounding box center [1110, 83] width 85 height 25
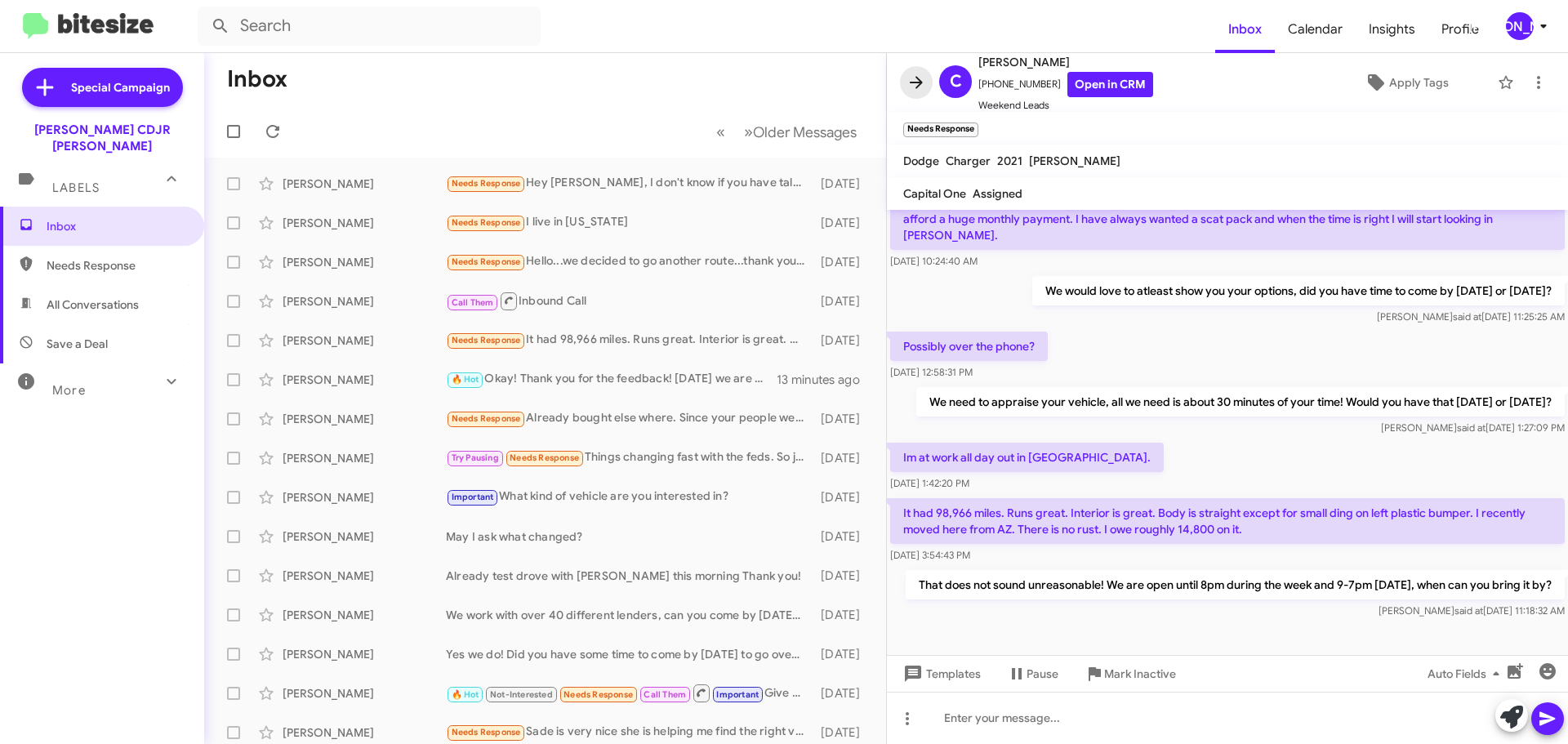
click at [913, 82] on icon at bounding box center [916, 82] width 13 height 12
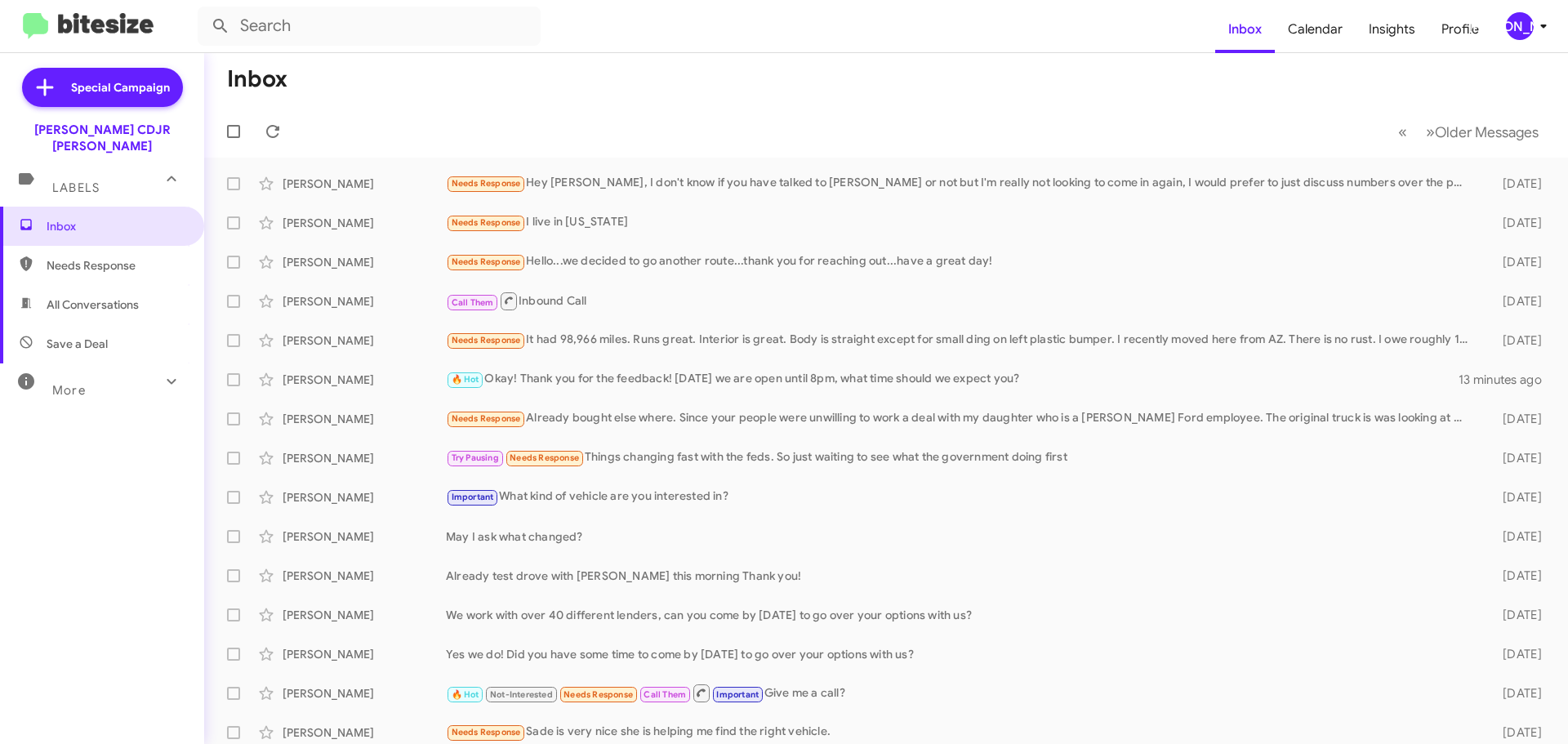
click at [1524, 31] on div "[PERSON_NAME]" at bounding box center [1520, 26] width 28 height 28
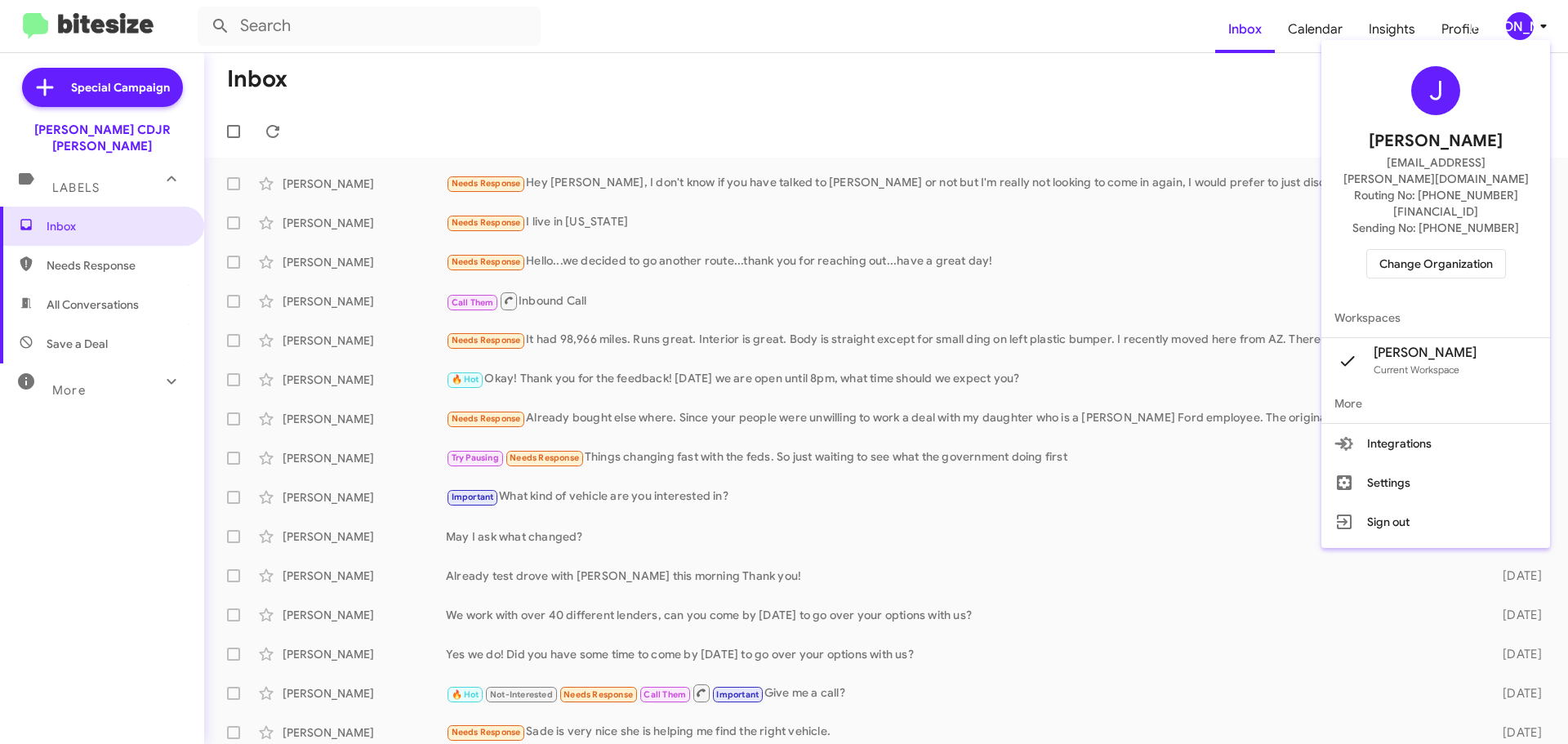
click at [1445, 214] on div "J [PERSON_NAME] [PERSON_NAME][EMAIL_ADDRESS][PERSON_NAME][DOMAIN_NAME] Routing …" at bounding box center [1435, 172] width 229 height 251
click at [1444, 250] on span "Change Organization" at bounding box center [1435, 263] width 113 height 28
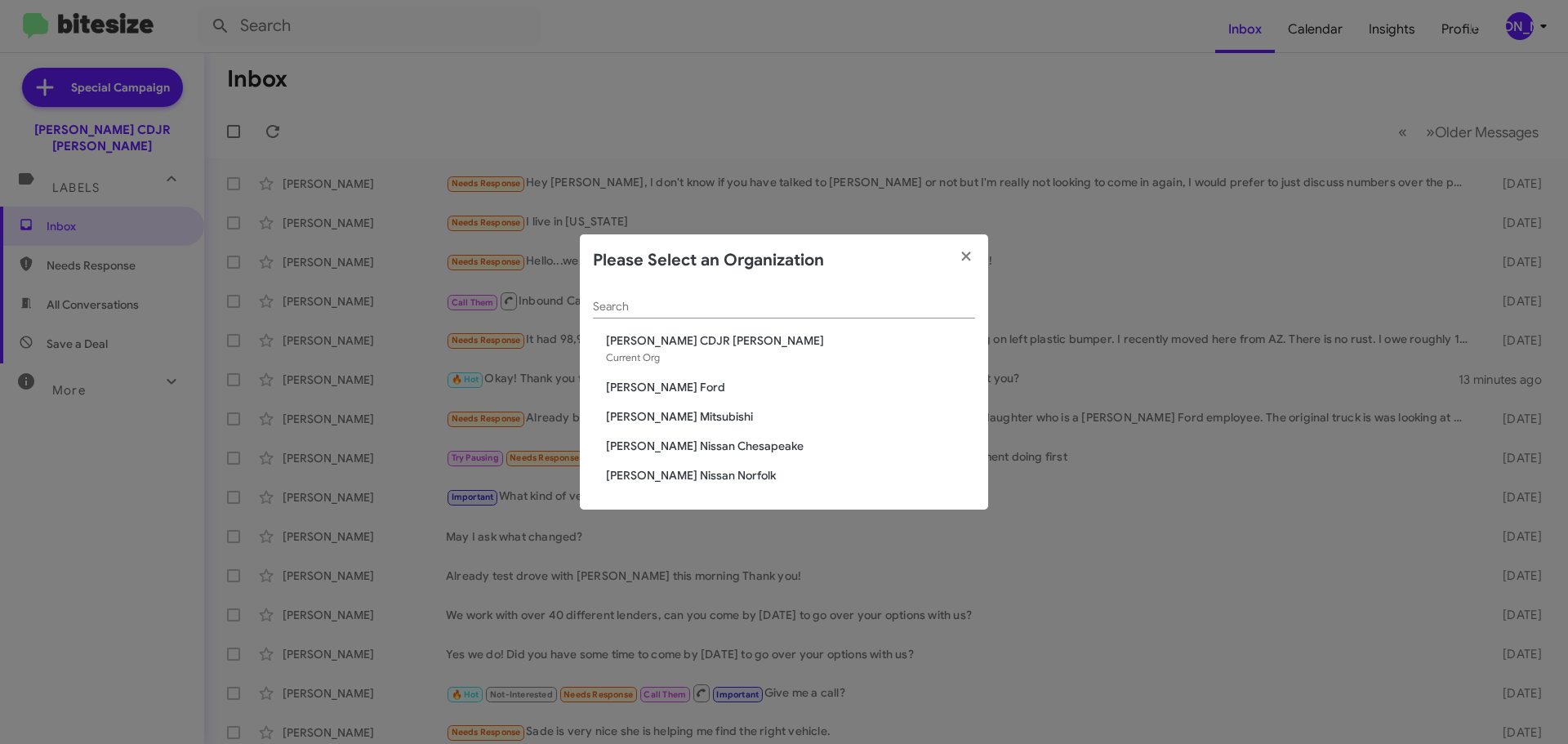
click at [653, 419] on span "[PERSON_NAME] Mitsubishi" at bounding box center [790, 417] width 369 height 17
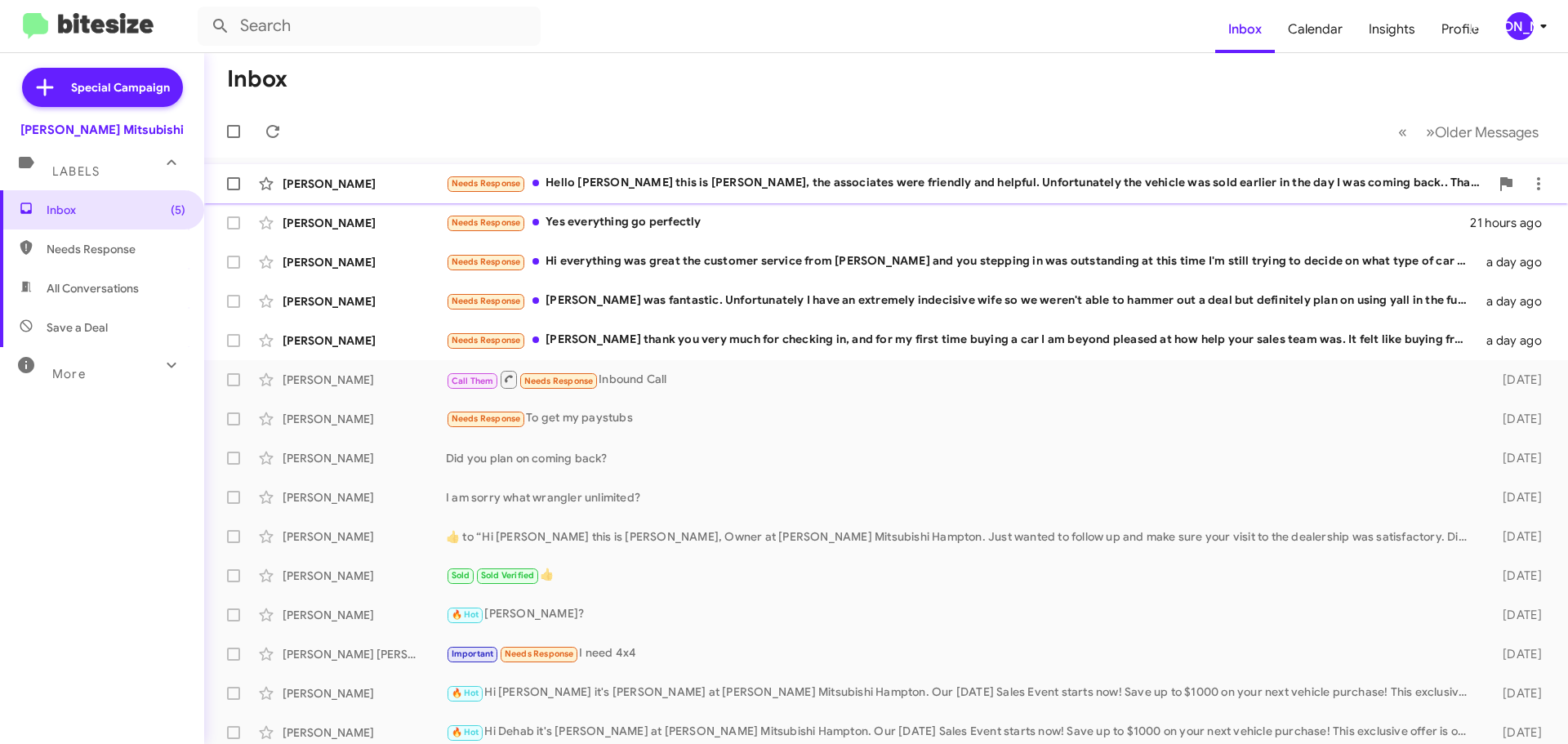
click at [694, 187] on div "Needs Response Hello Dan this is Jerry, the associates were friendly and helpfu…" at bounding box center [967, 184] width 1043 height 19
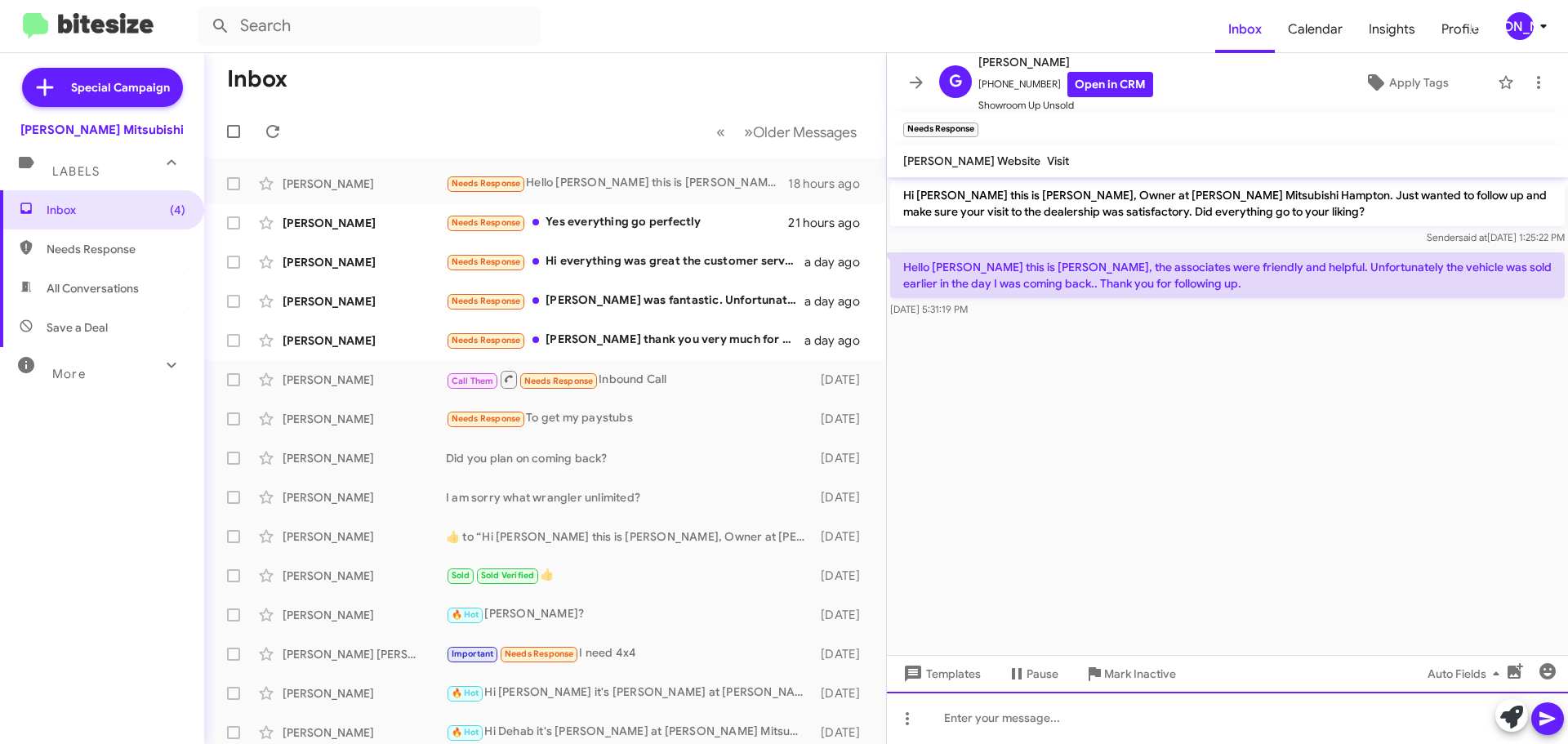
click at [1206, 708] on div at bounding box center [1227, 718] width 681 height 52
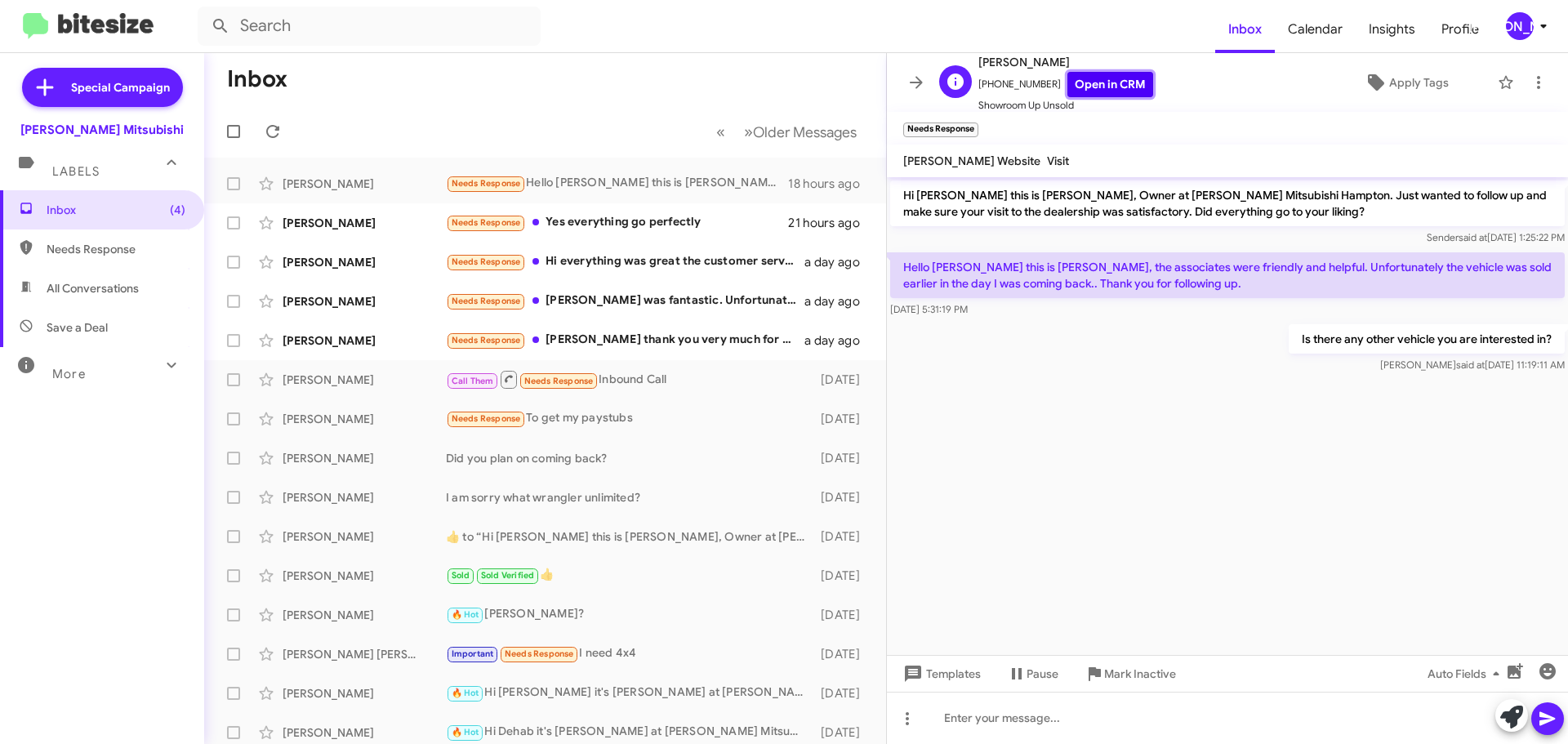
click at [1094, 94] on link "Open in CRM" at bounding box center [1110, 83] width 85 height 25
click at [645, 223] on div "Needs Response Yes everything go perfectly" at bounding box center [627, 223] width 362 height 19
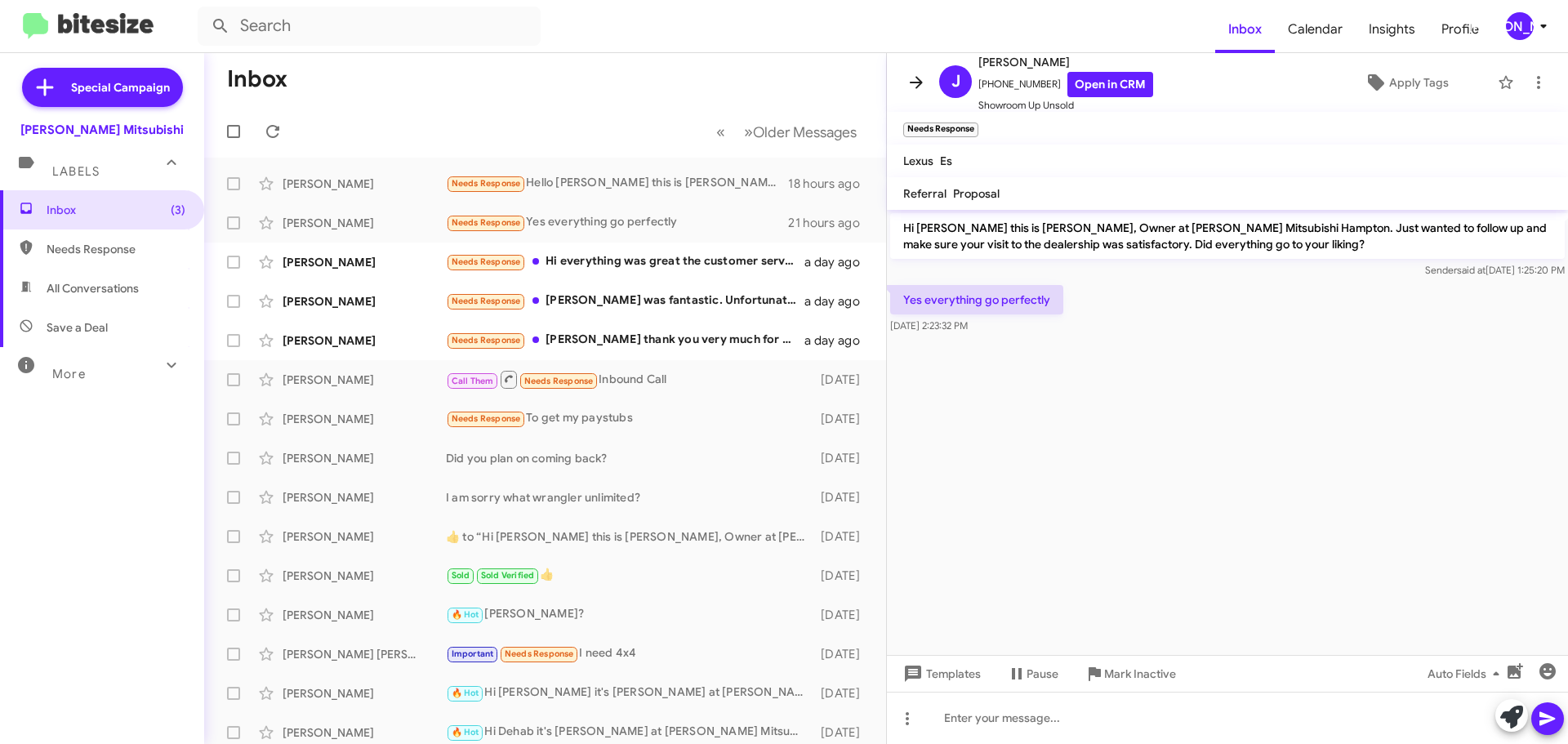
click at [908, 85] on icon at bounding box center [915, 82] width 19 height 19
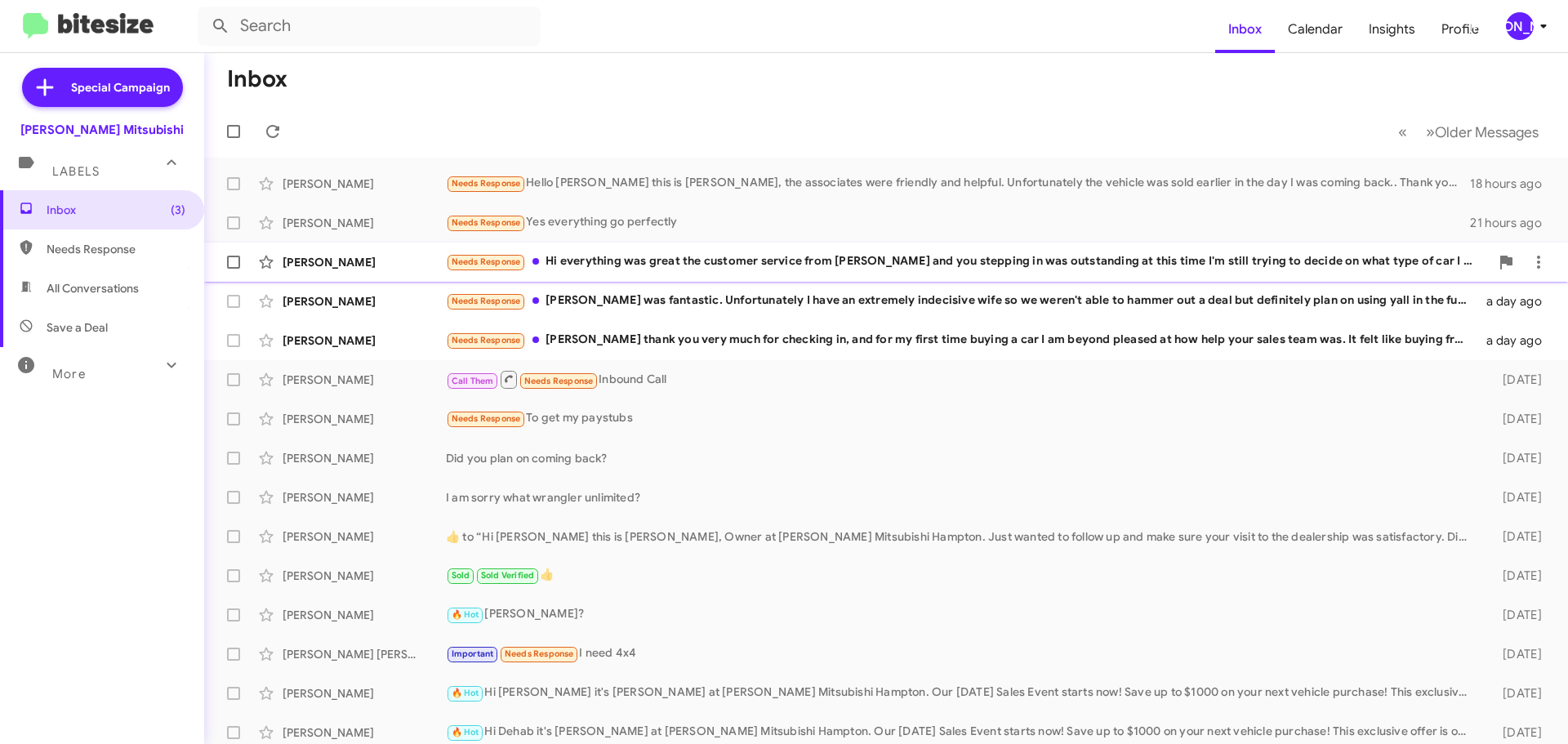
click at [743, 261] on div "Needs Response Hi everything was great the customer service from Percy and you …" at bounding box center [967, 262] width 1043 height 19
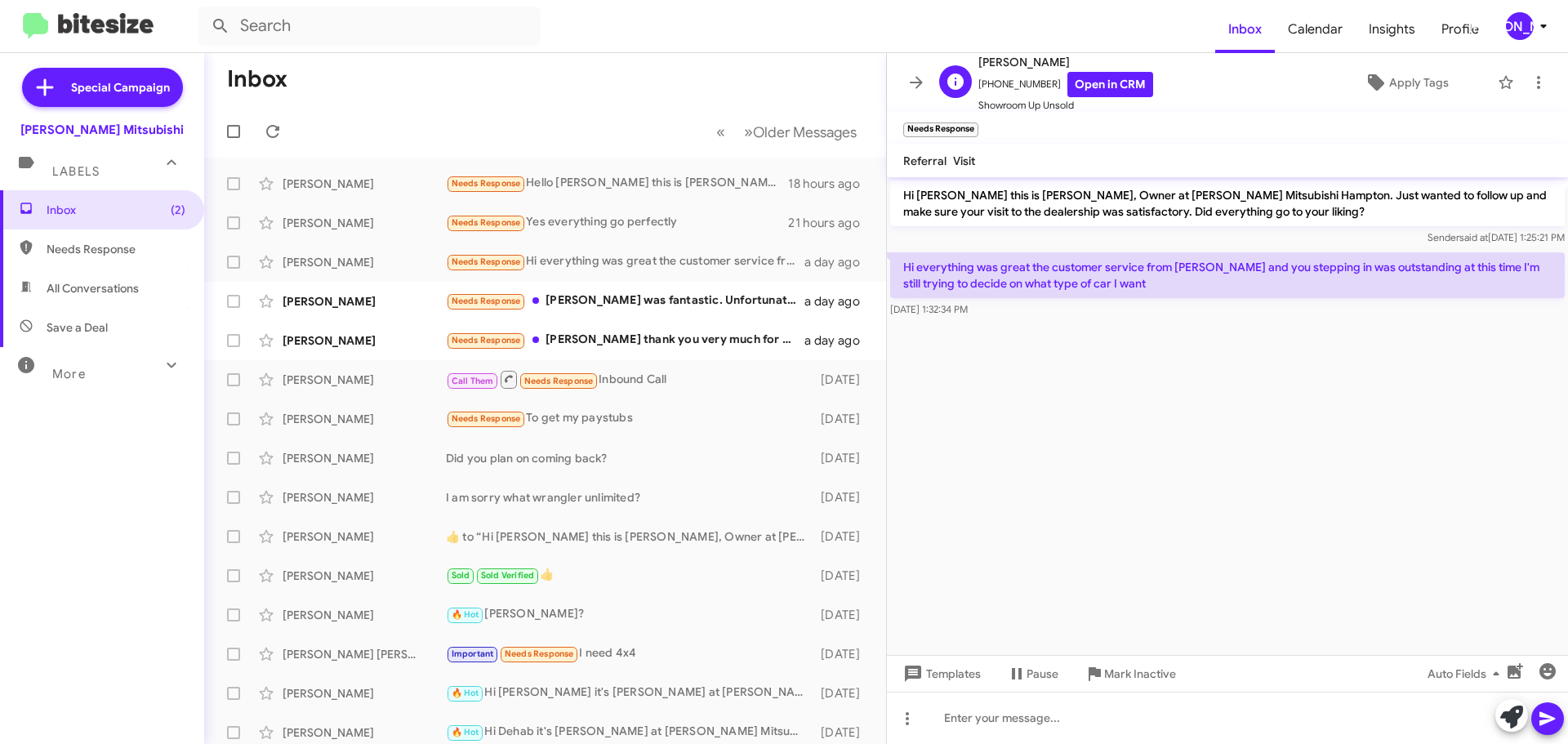
click at [1095, 67] on span "Michelle Copper" at bounding box center [1065, 61] width 174 height 19
click at [1097, 79] on link "Open in CRM" at bounding box center [1110, 83] width 85 height 25
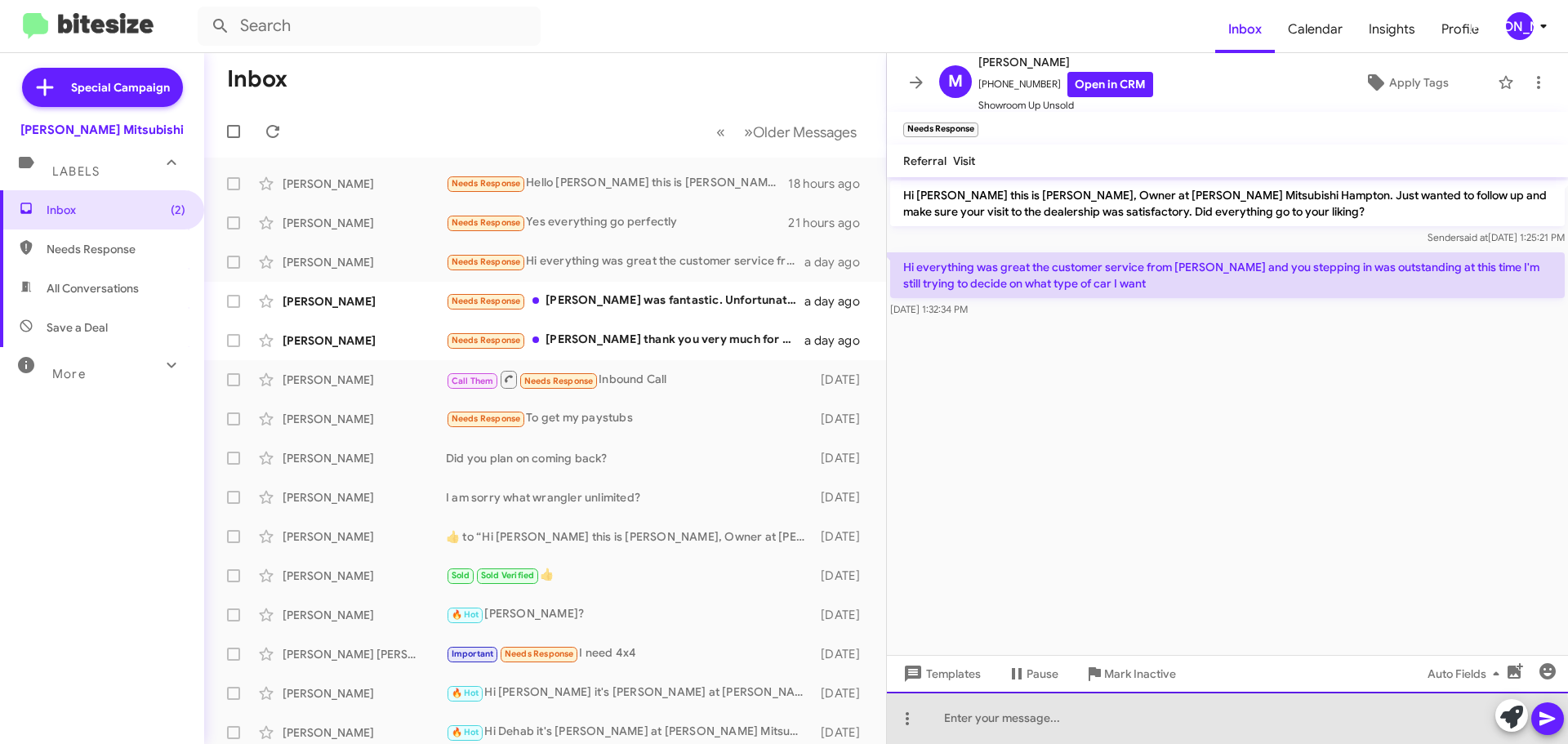
click at [1036, 727] on div at bounding box center [1227, 718] width 681 height 52
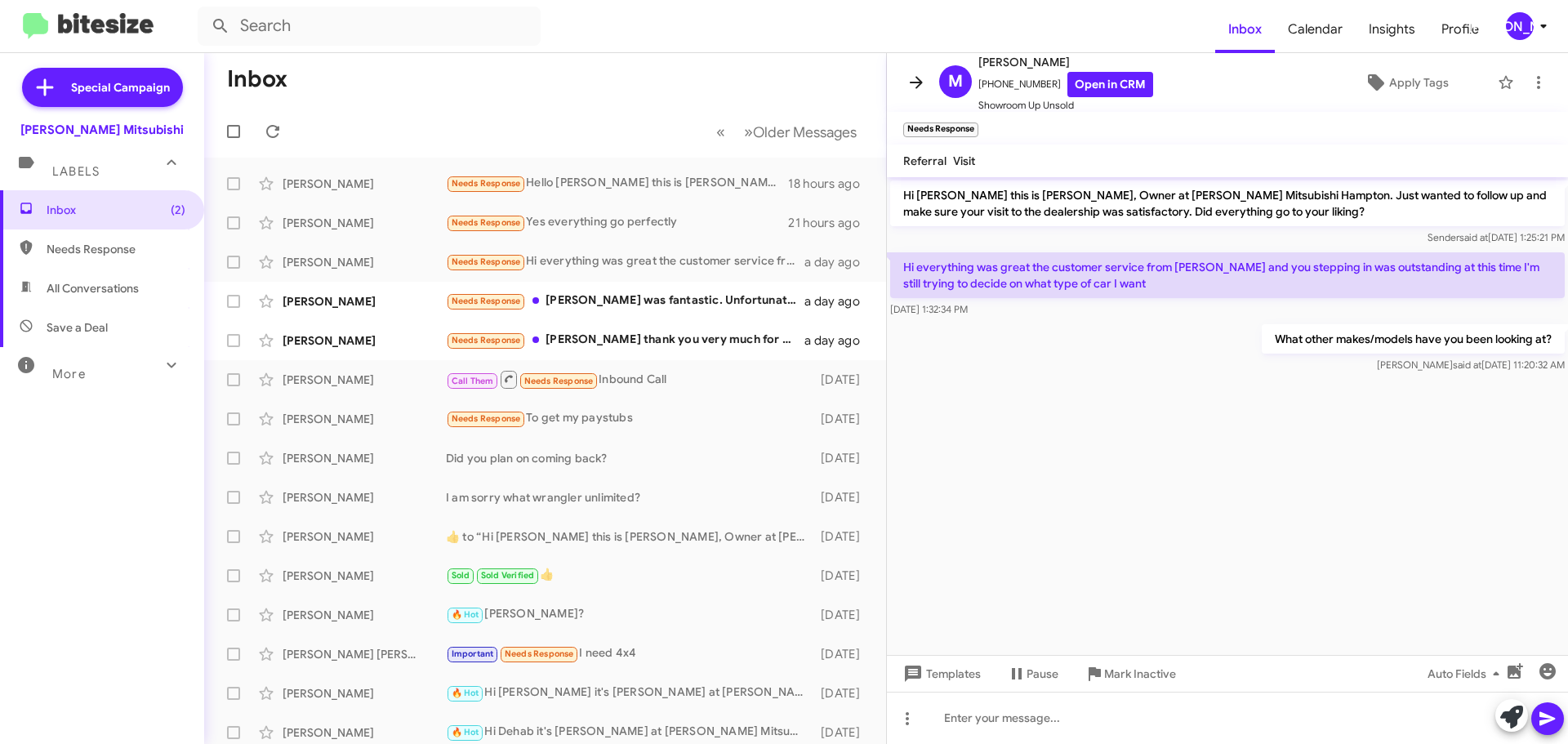
click at [923, 92] on icon at bounding box center [915, 82] width 19 height 19
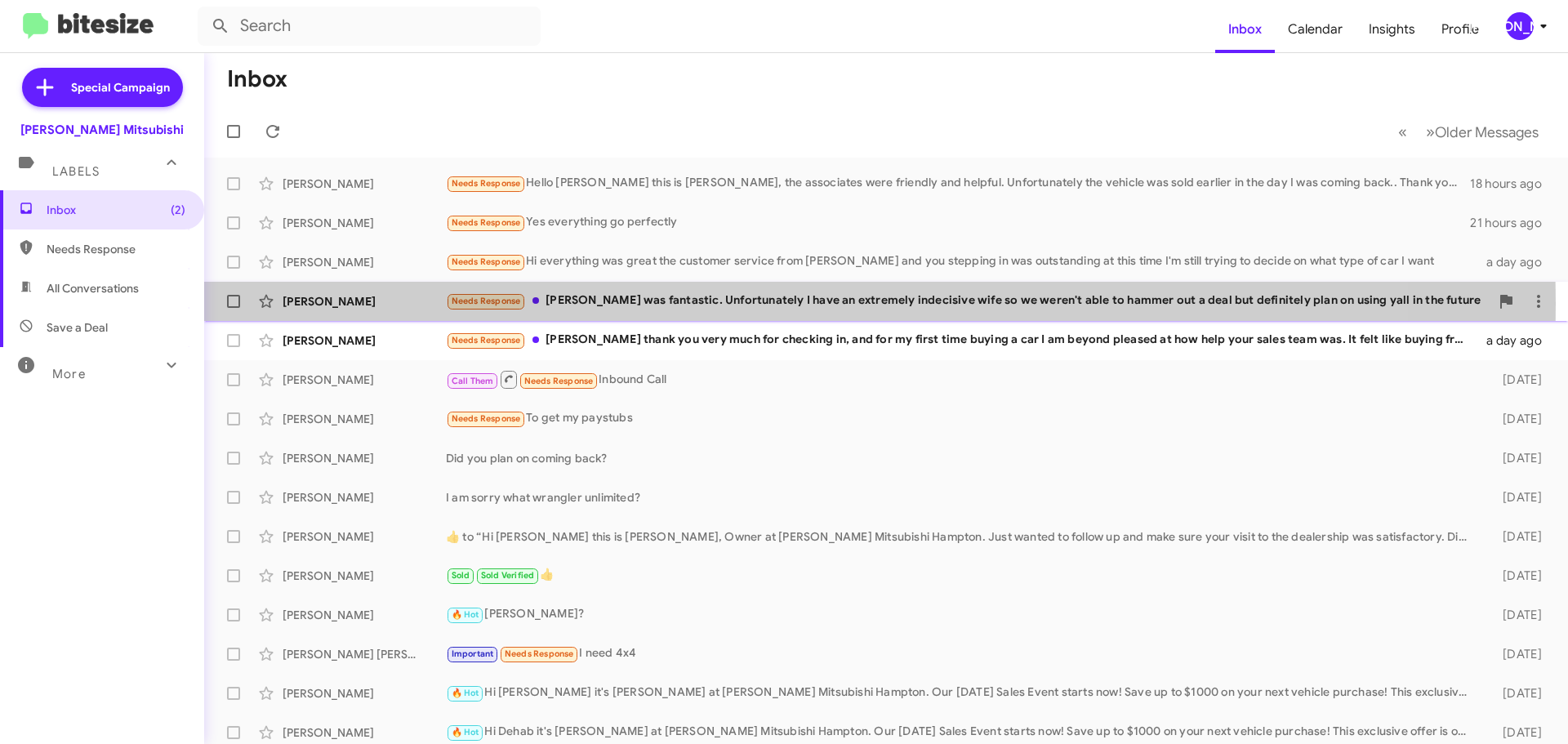
click at [755, 303] on div "Needs Response Yeah Mike was fantastic. Unfortunately I have an extremely indec…" at bounding box center [967, 301] width 1043 height 19
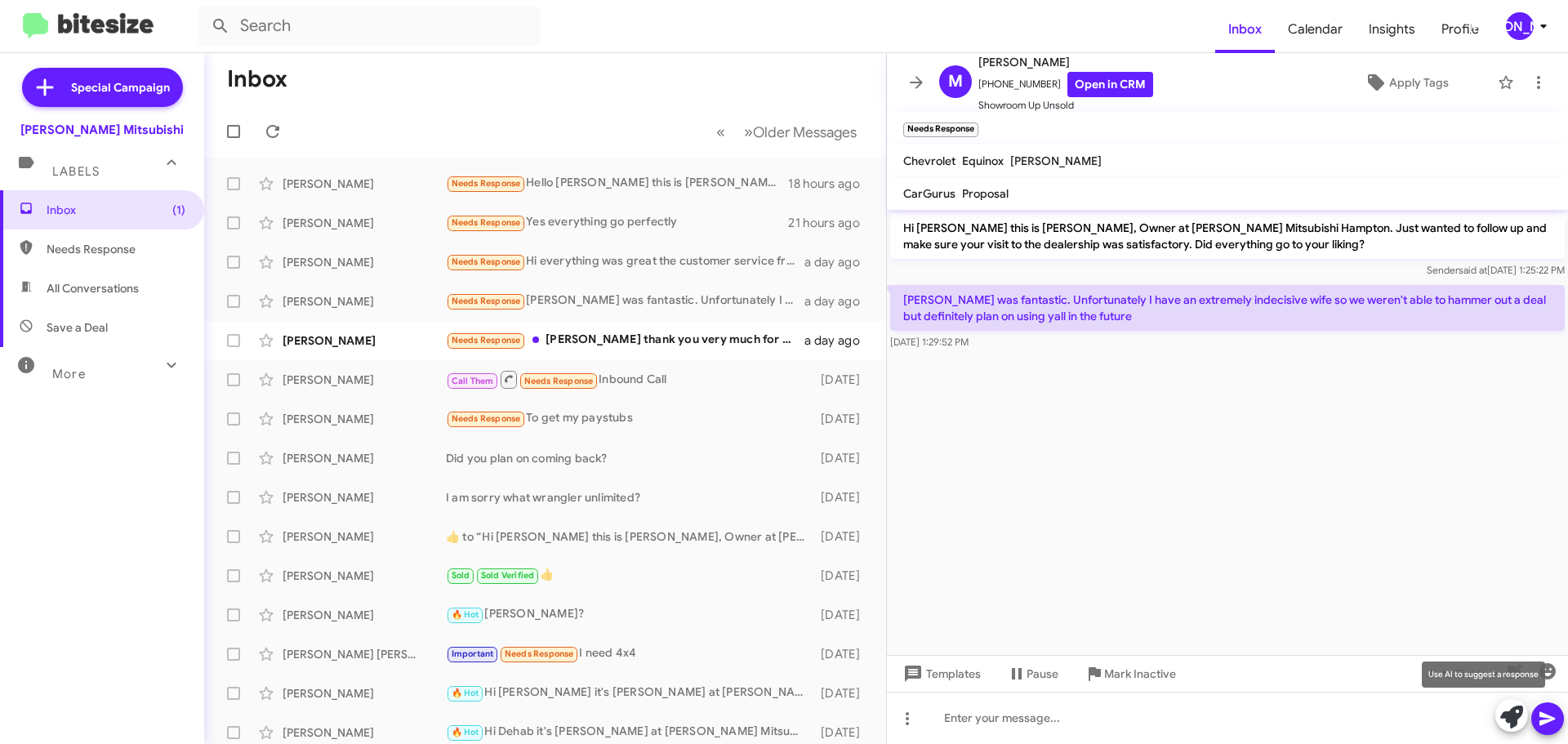
click at [1521, 727] on icon at bounding box center [1511, 717] width 23 height 23
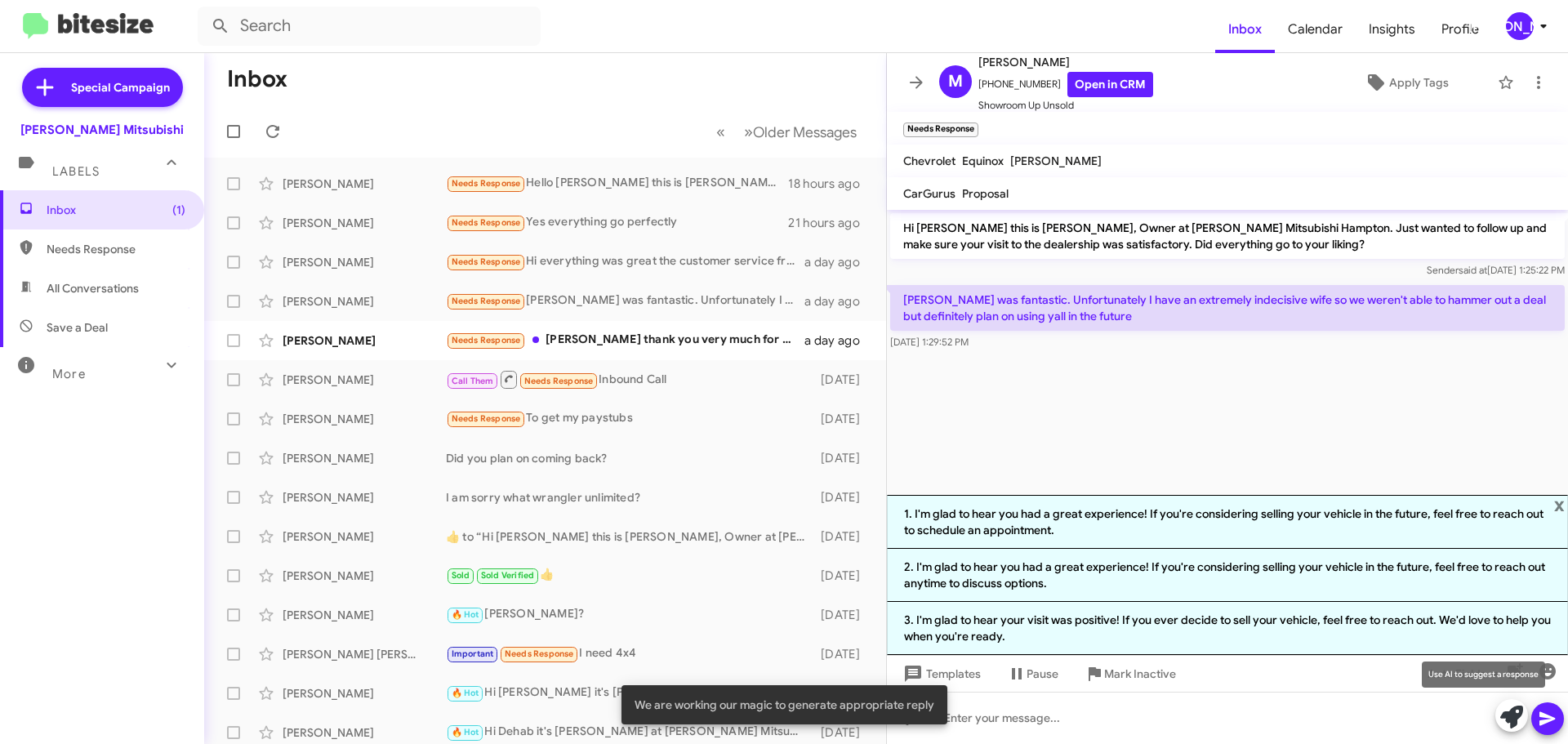
click at [1513, 717] on icon at bounding box center [1511, 717] width 23 height 23
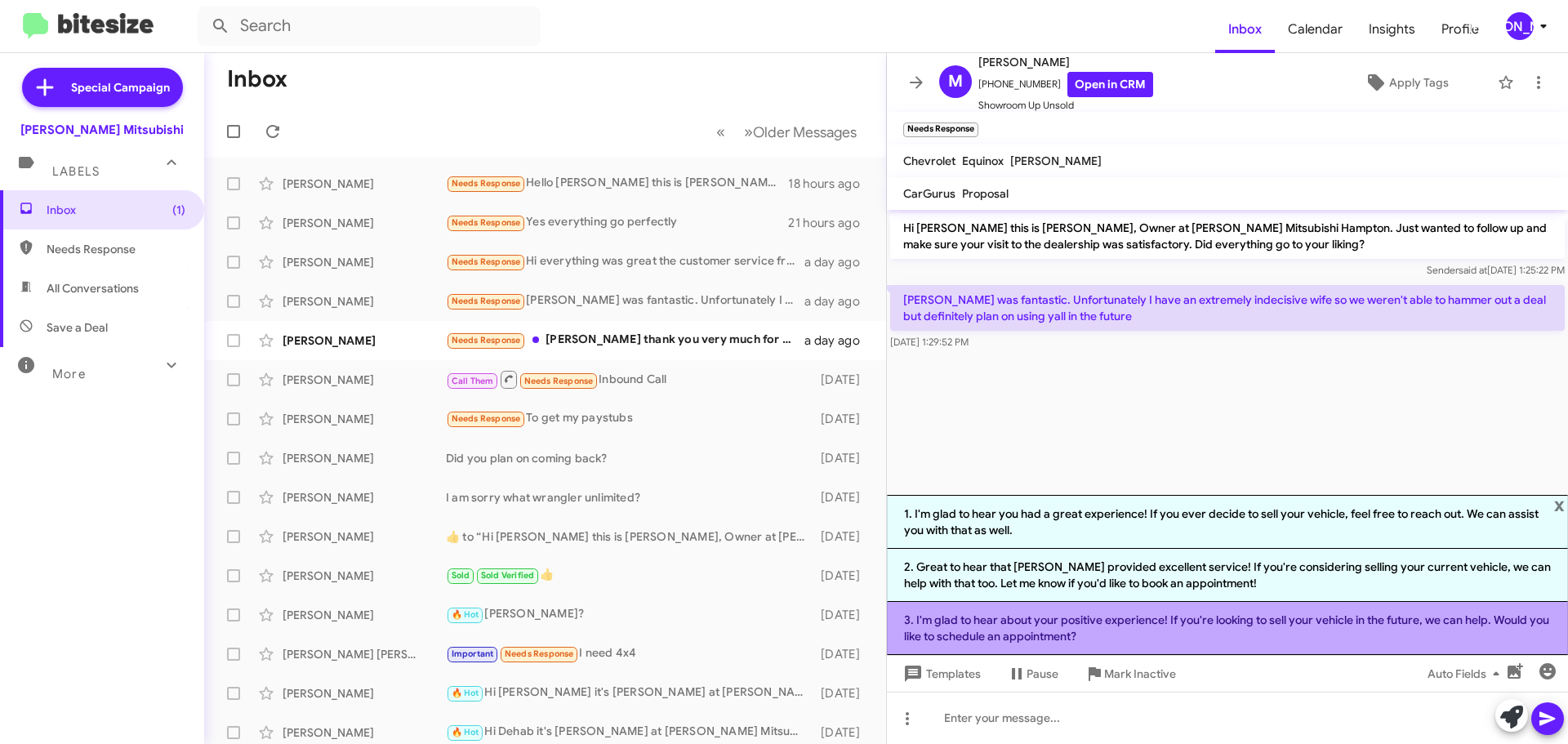
click at [1243, 618] on li "3. I'm glad to hear about your positive experience! If you're looking to sell y…" at bounding box center [1227, 628] width 681 height 53
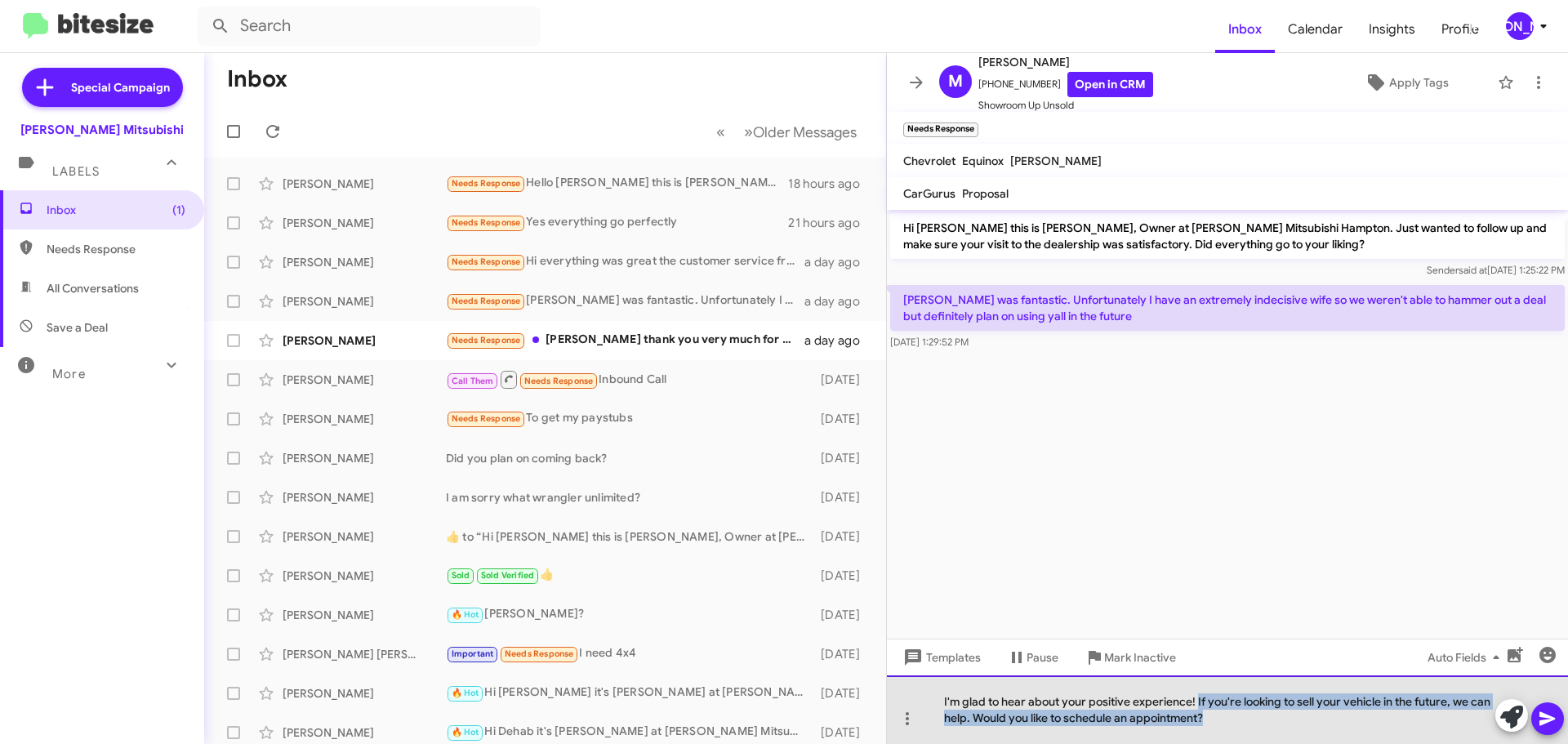
drag, startPoint x: 1239, startPoint y: 723, endPoint x: 1199, endPoint y: 699, distance: 46.6
click at [1199, 699] on div "I'm glad to hear about your positive experience! If you're looking to sell your…" at bounding box center [1227, 710] width 681 height 69
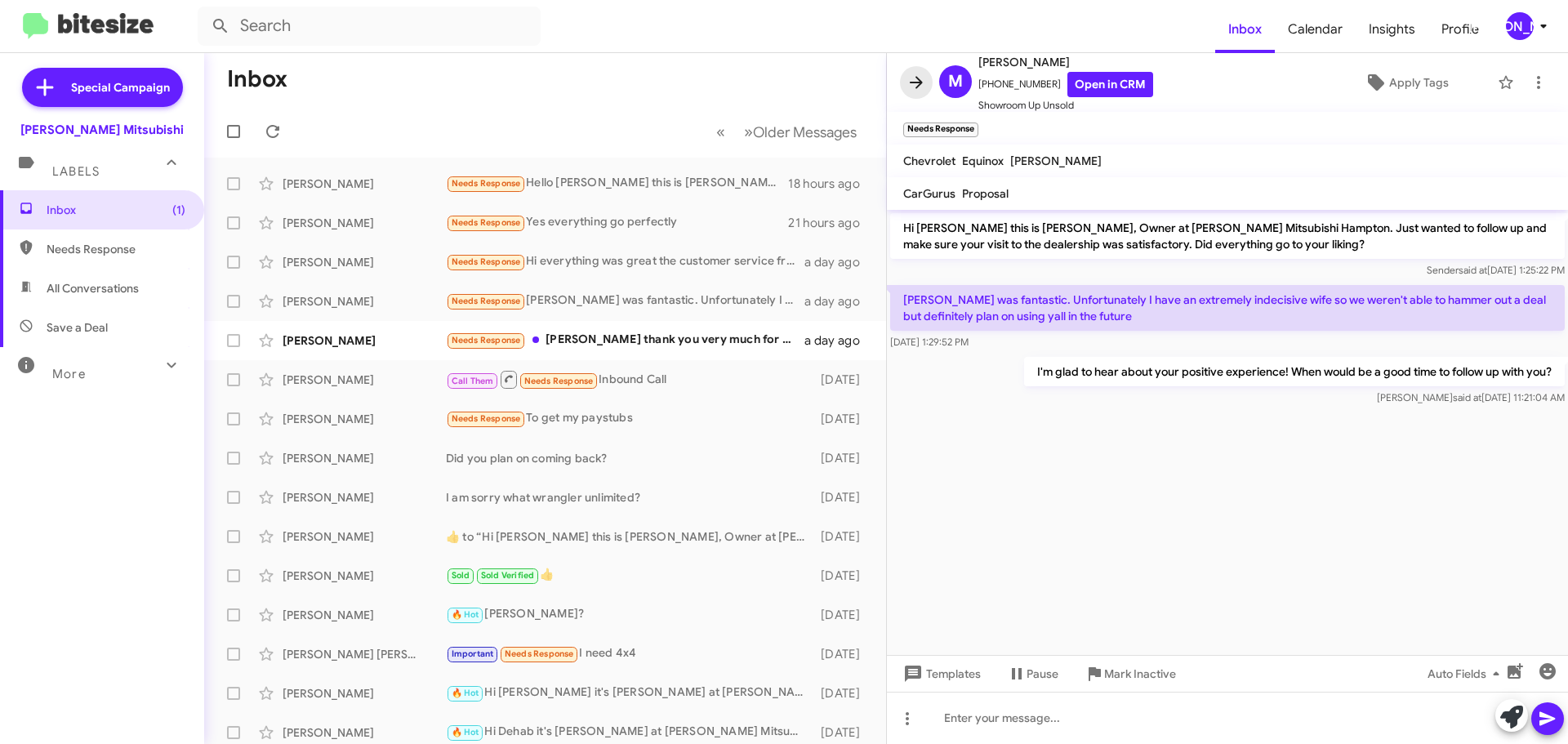
click at [922, 78] on icon at bounding box center [915, 82] width 19 height 19
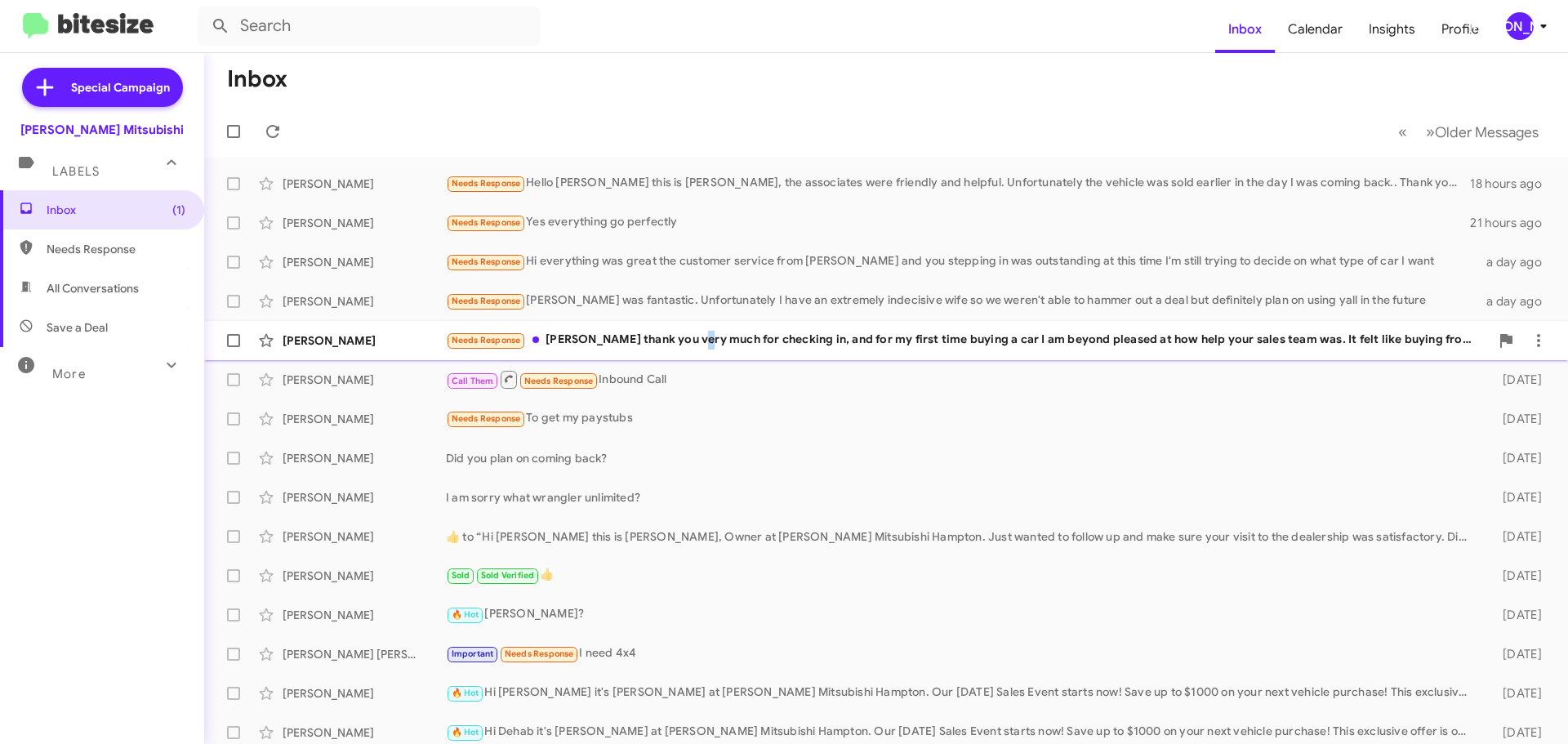
click at [688, 345] on div "Needs Response Mr. Banister thank you very much for checking in, and for my fir…" at bounding box center [967, 340] width 1043 height 19
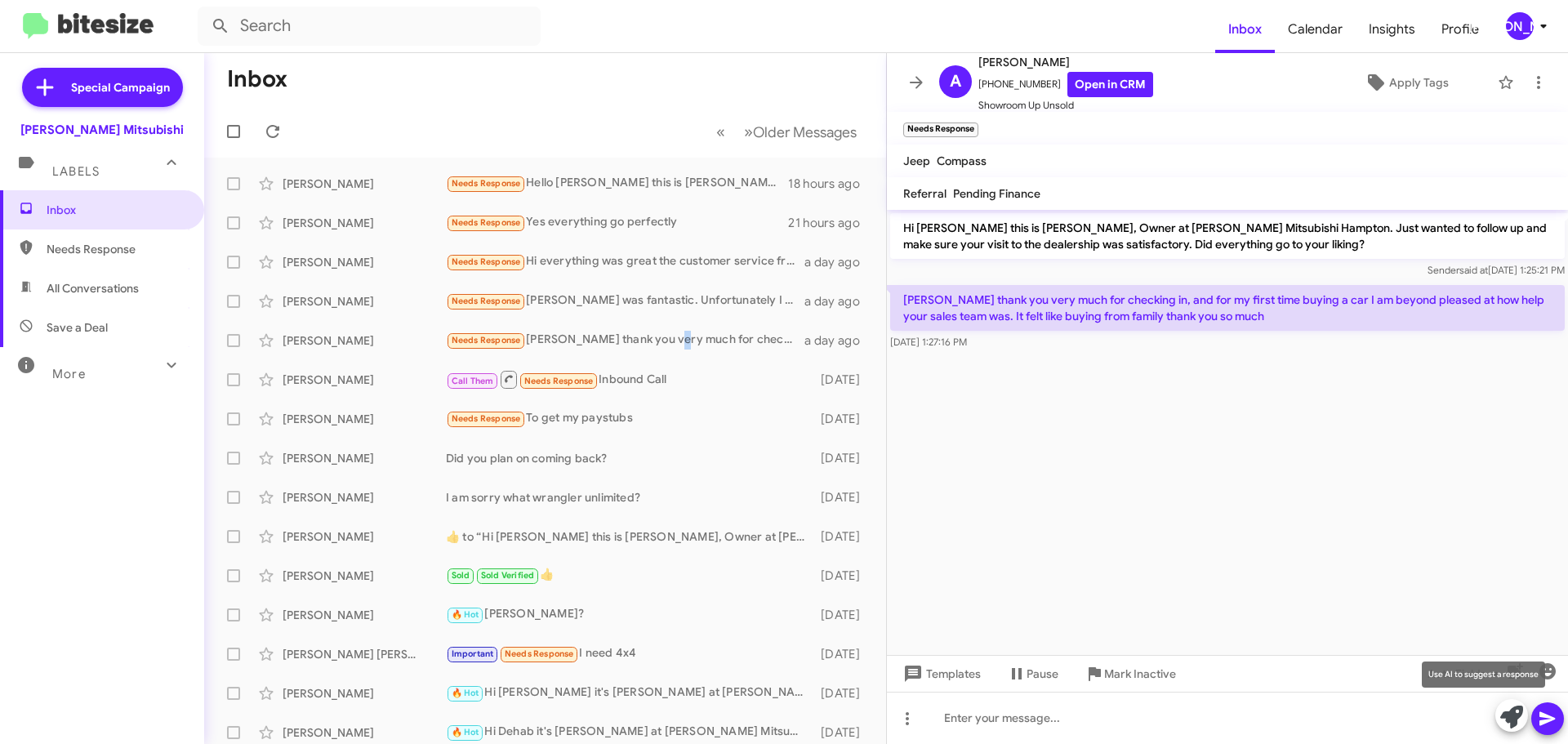
click at [1501, 722] on icon at bounding box center [1511, 717] width 23 height 23
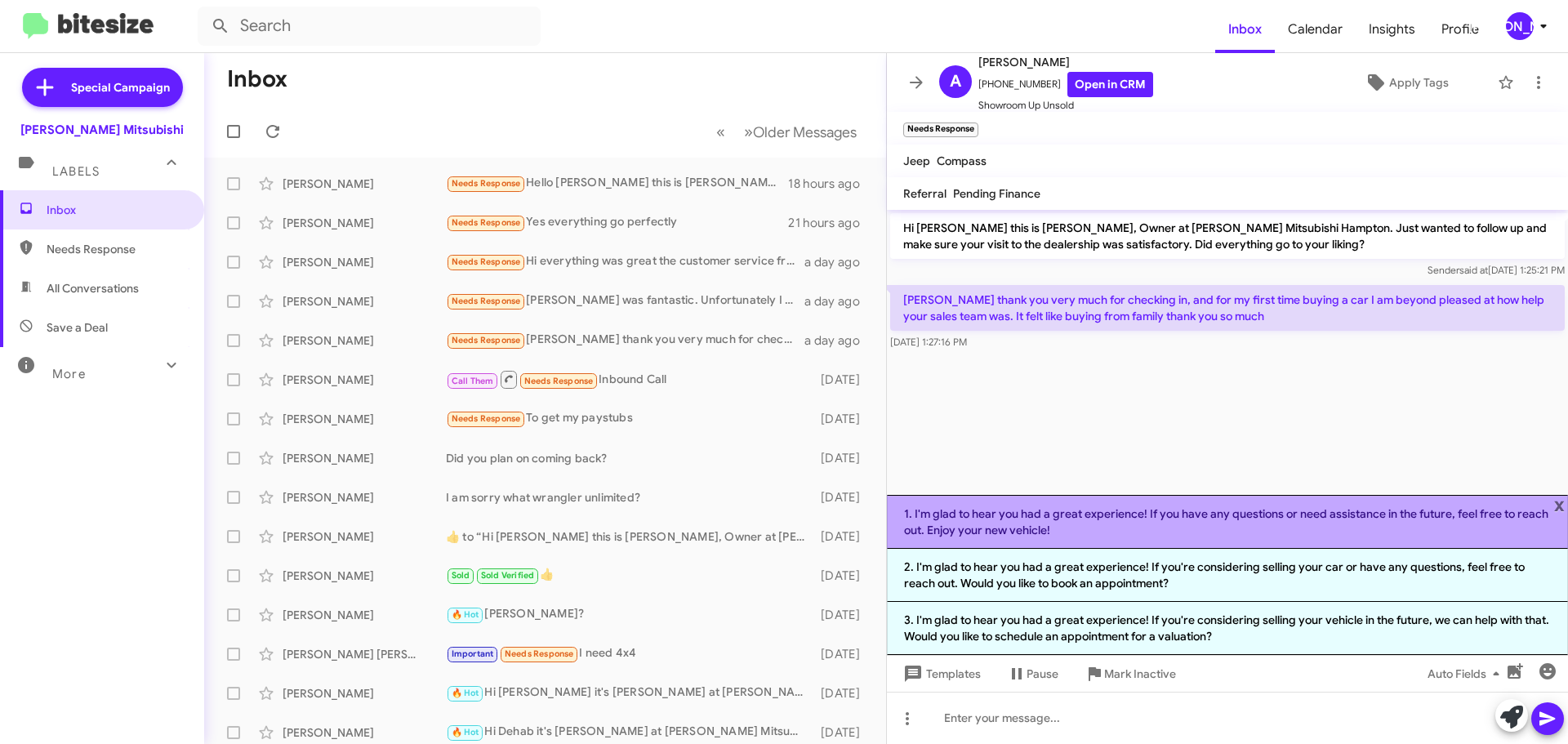
click at [1118, 518] on li "1. I'm glad to hear you had a great experience! If you have any questions or ne…" at bounding box center [1227, 522] width 681 height 54
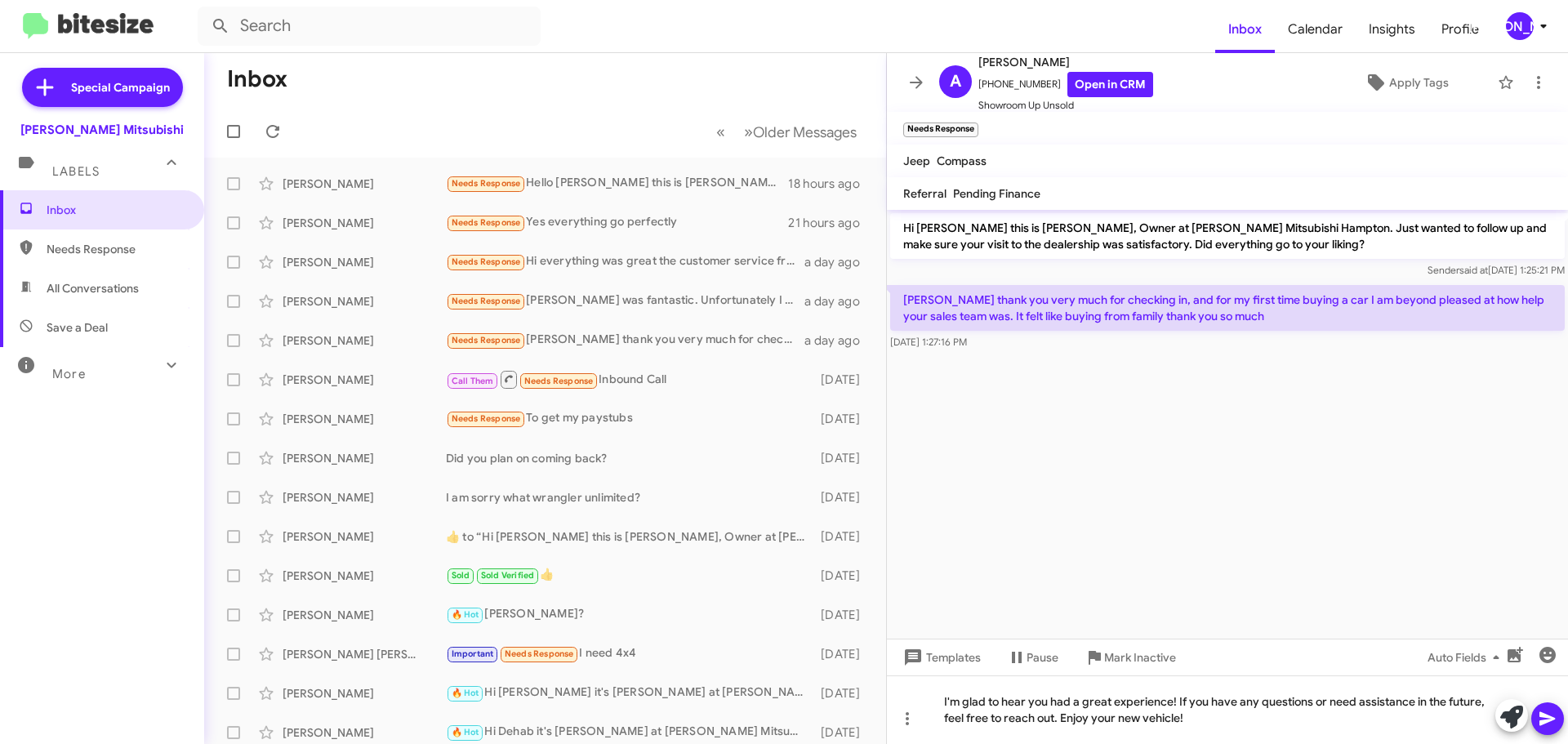
click at [1544, 714] on icon at bounding box center [1547, 719] width 16 height 14
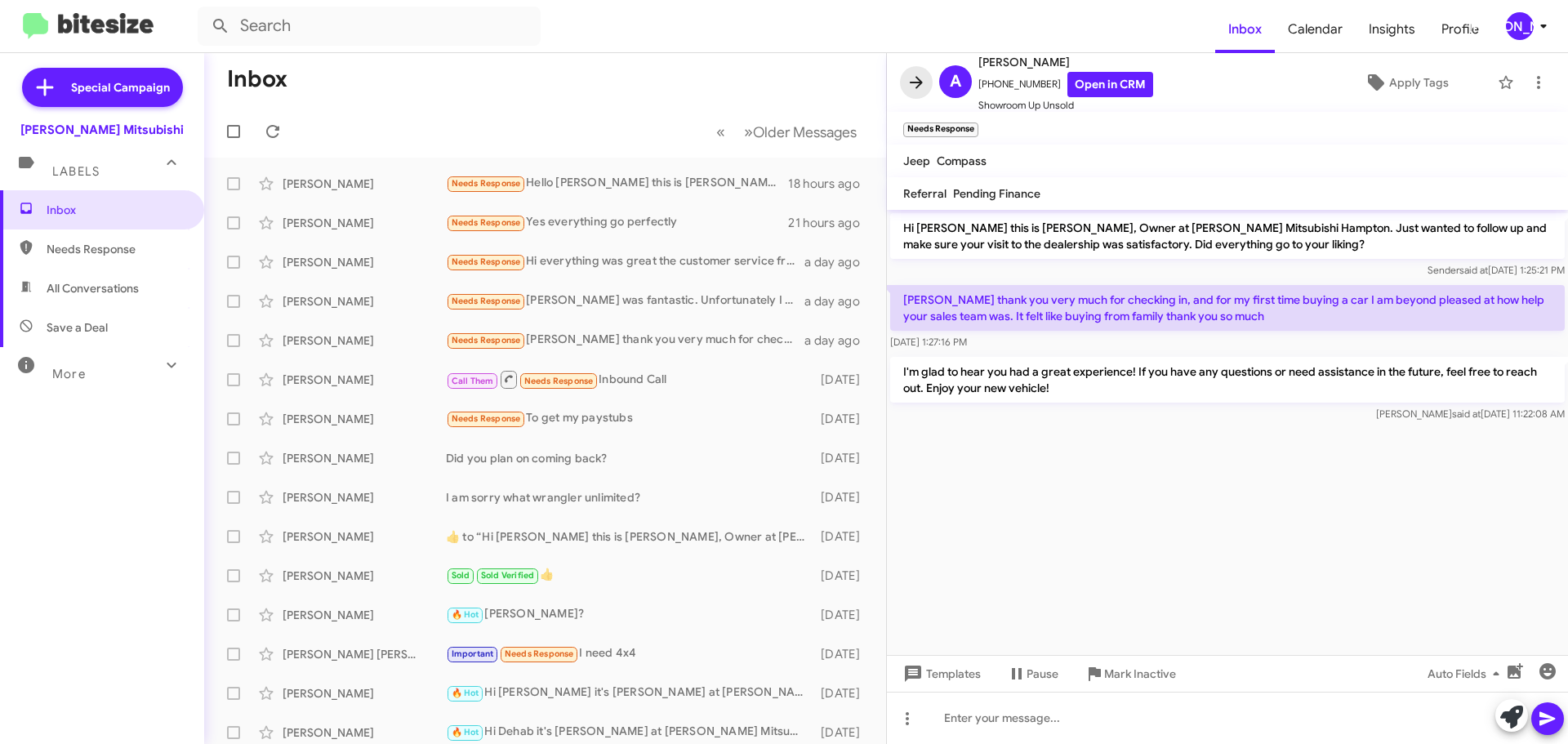
click at [920, 93] on button at bounding box center [915, 82] width 32 height 32
